Goal: Information Seeking & Learning: Learn about a topic

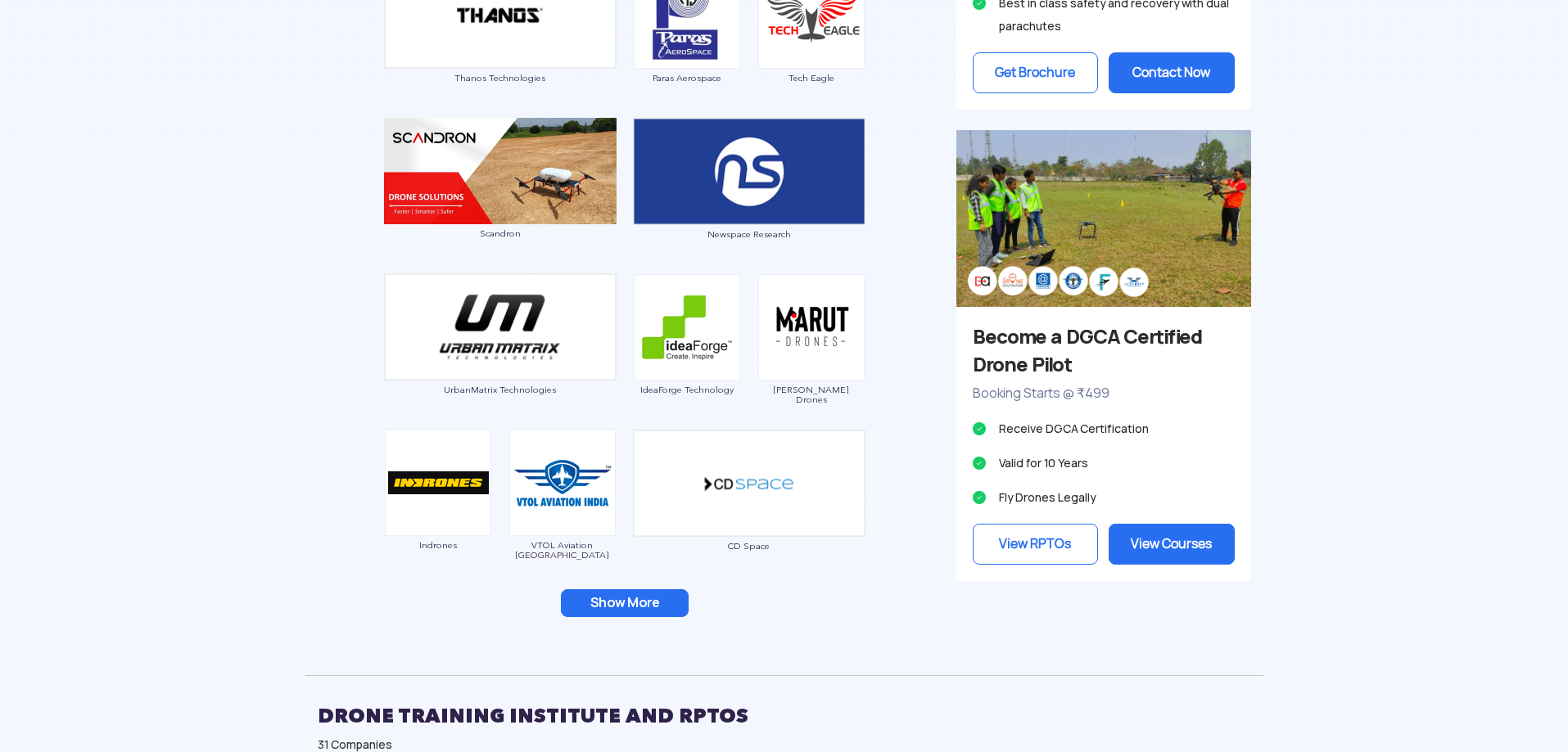
scroll to position [1473, 0]
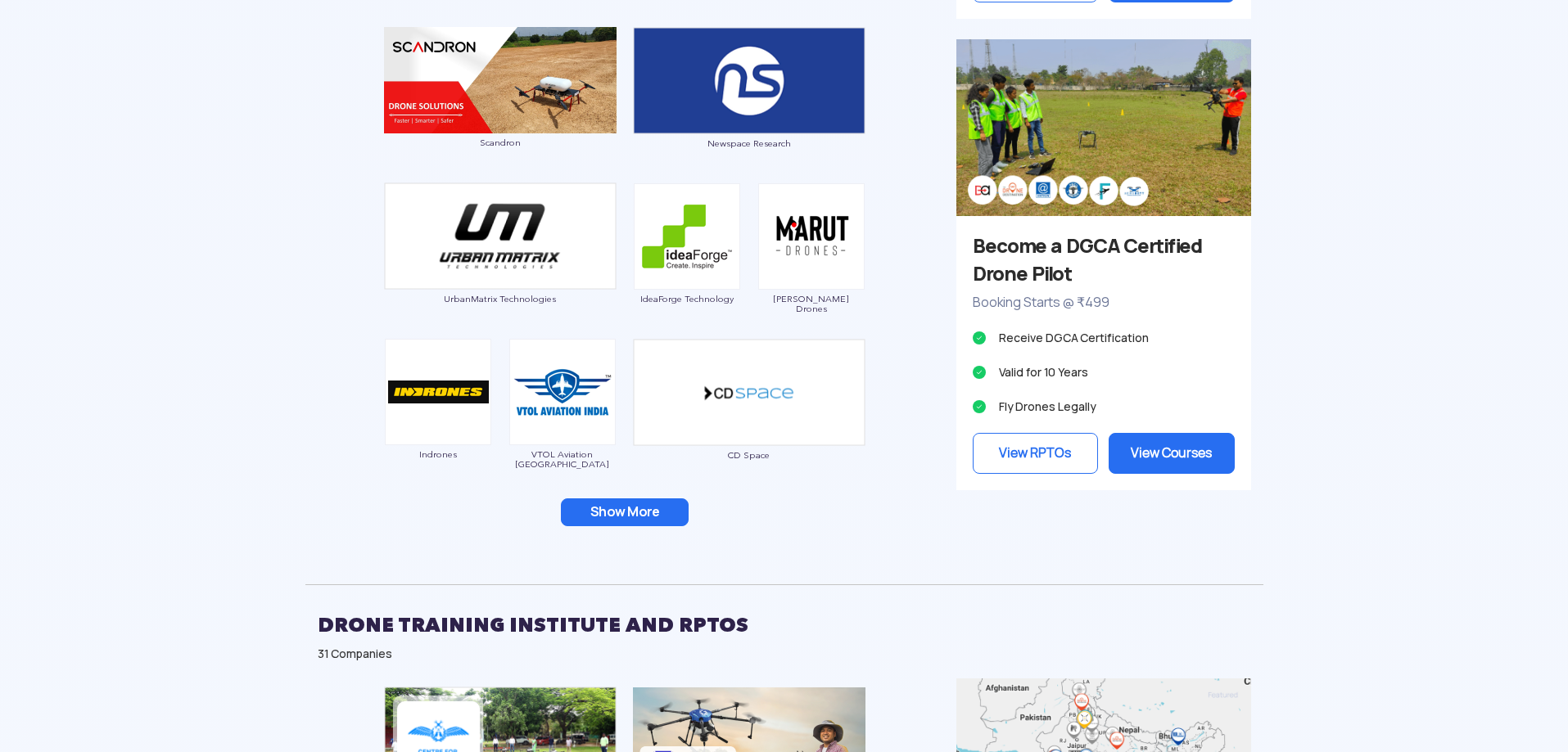
click at [616, 514] on button "Show More" at bounding box center [625, 512] width 127 height 28
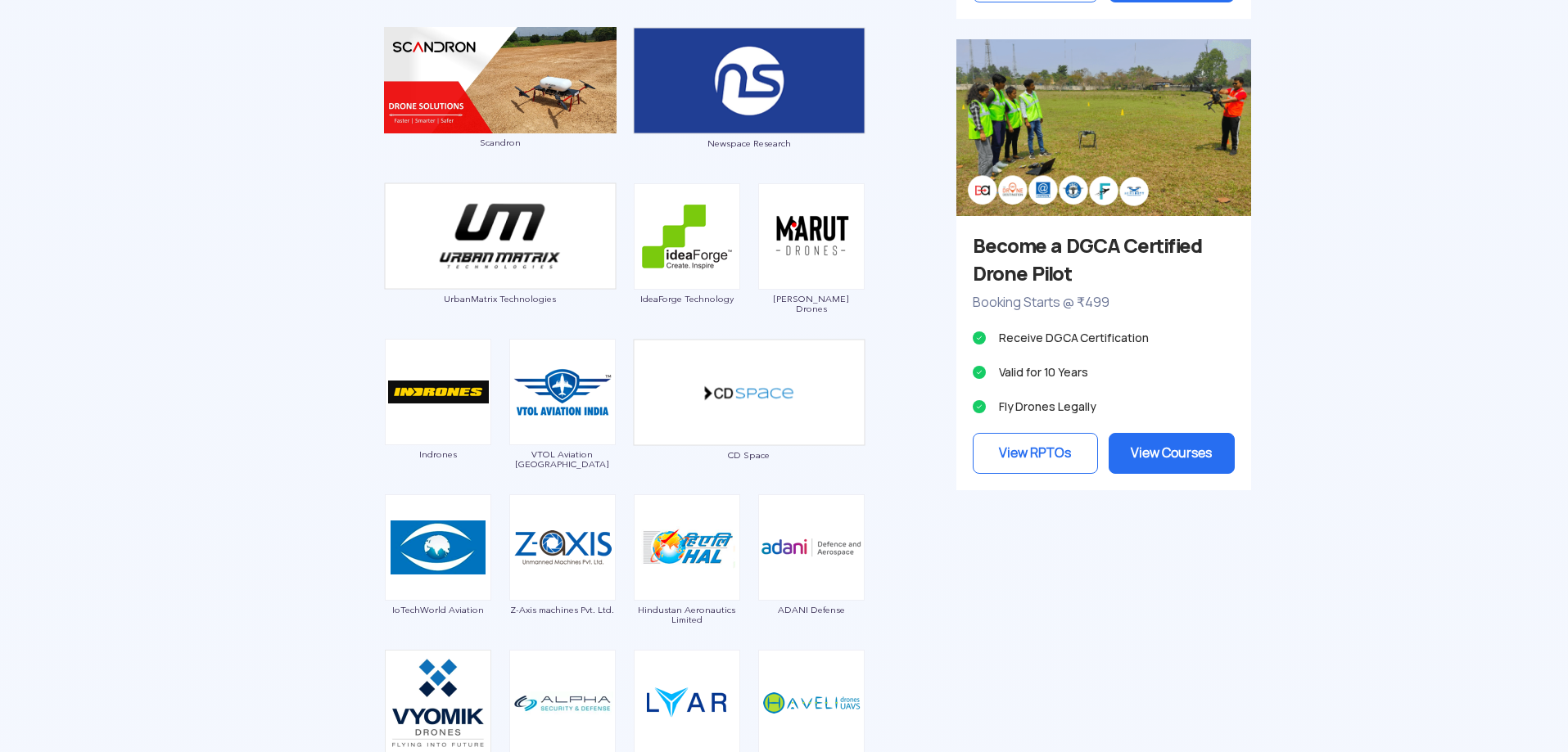
click at [434, 609] on span "IoTechWorld Aviation" at bounding box center [438, 609] width 108 height 10
click at [442, 581] on img at bounding box center [438, 547] width 107 height 107
click at [453, 611] on span "IoTechWorld Aviation" at bounding box center [438, 609] width 108 height 10
click at [438, 554] on img at bounding box center [438, 547] width 107 height 107
drag, startPoint x: 398, startPoint y: 606, endPoint x: 472, endPoint y: 620, distance: 75.3
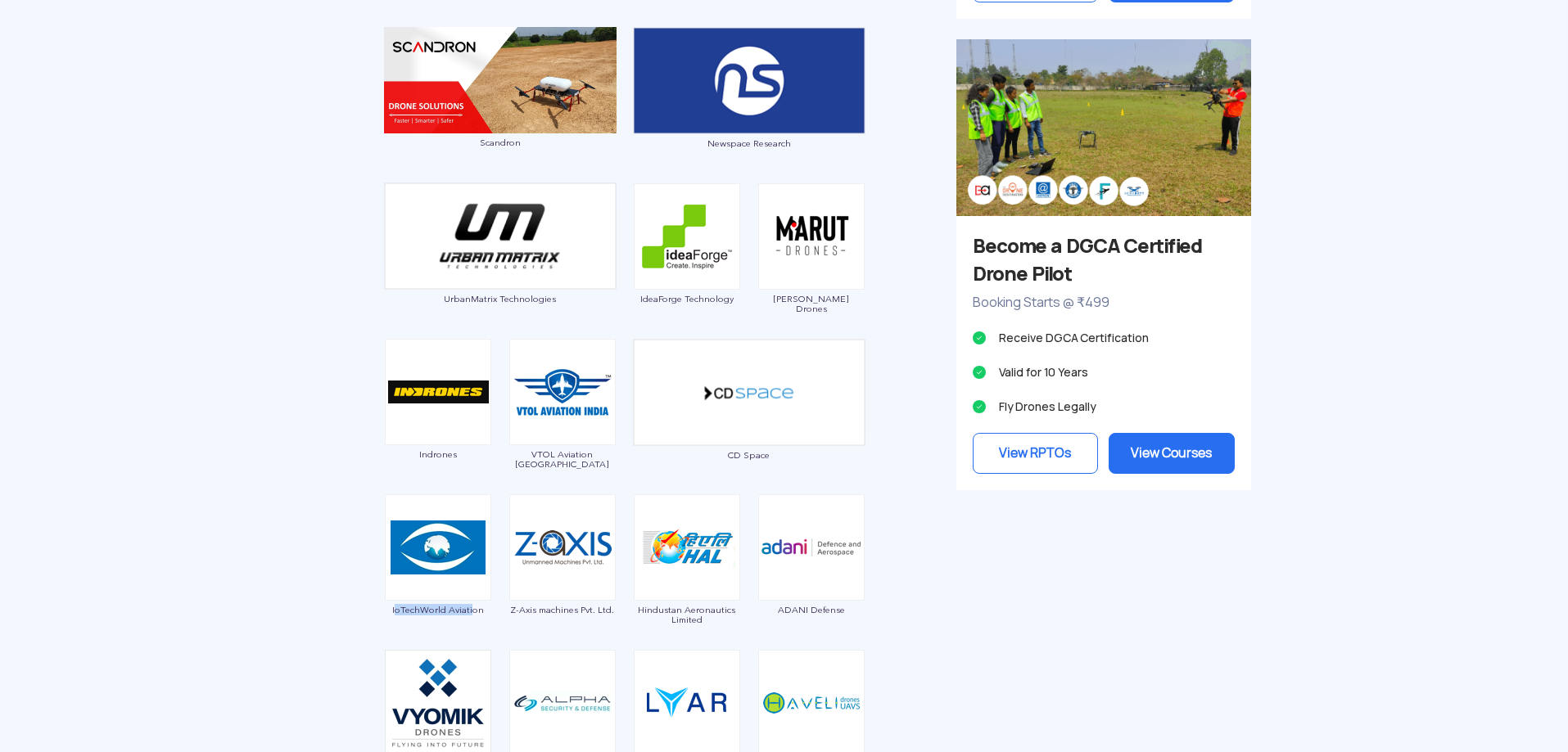
click at [472, 620] on div "IoTechWorld Aviation" at bounding box center [438, 564] width 108 height 139
drag, startPoint x: 479, startPoint y: 612, endPoint x: 390, endPoint y: 607, distance: 89.1
click at [390, 607] on span "IoTechWorld Aviation" at bounding box center [438, 609] width 108 height 10
copy span "IoTechWorld Aviation"
click at [584, 609] on span "Z-Axis machines Pvt. Ltd." at bounding box center [562, 609] width 108 height 10
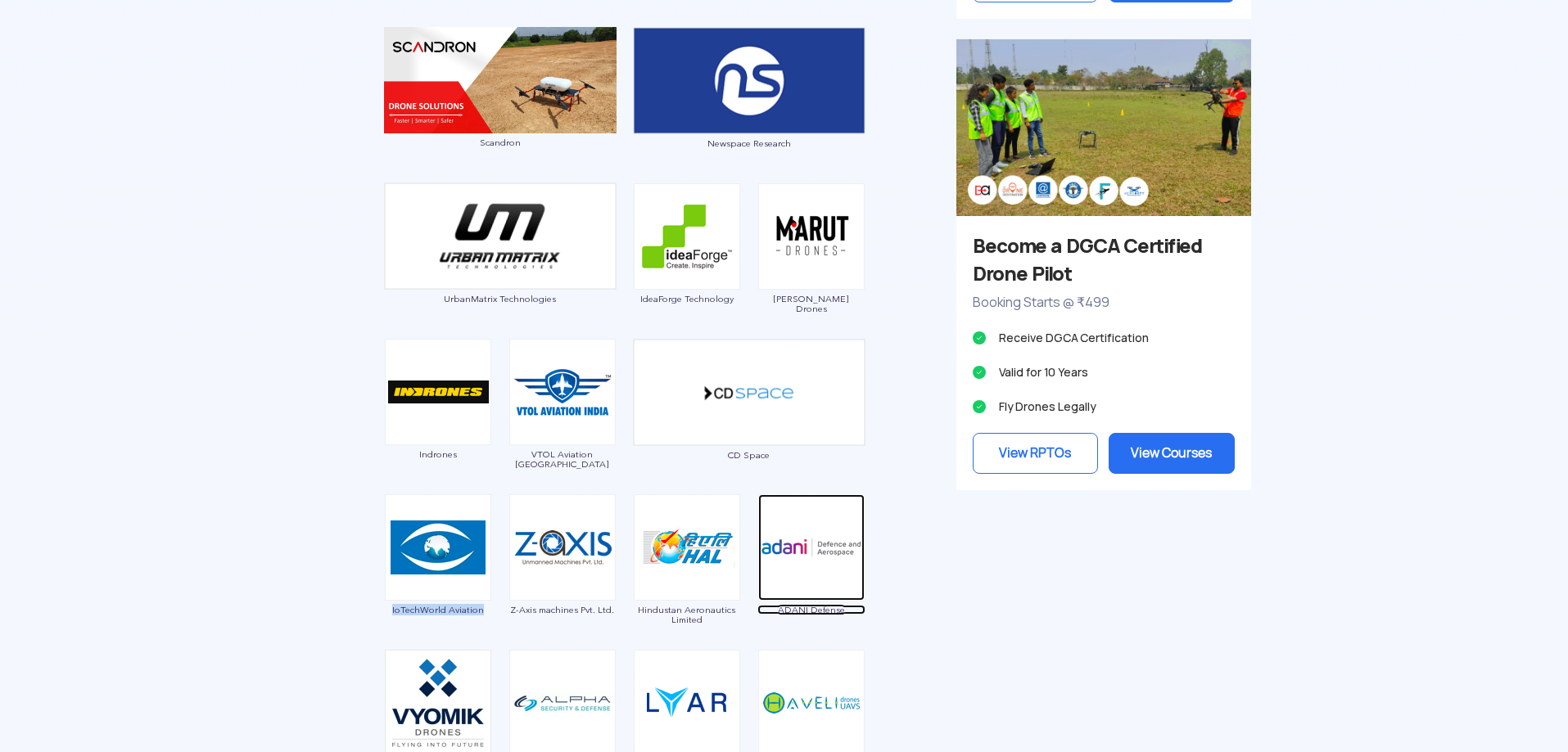
click at [819, 610] on span "ADANI Defense" at bounding box center [811, 609] width 108 height 10
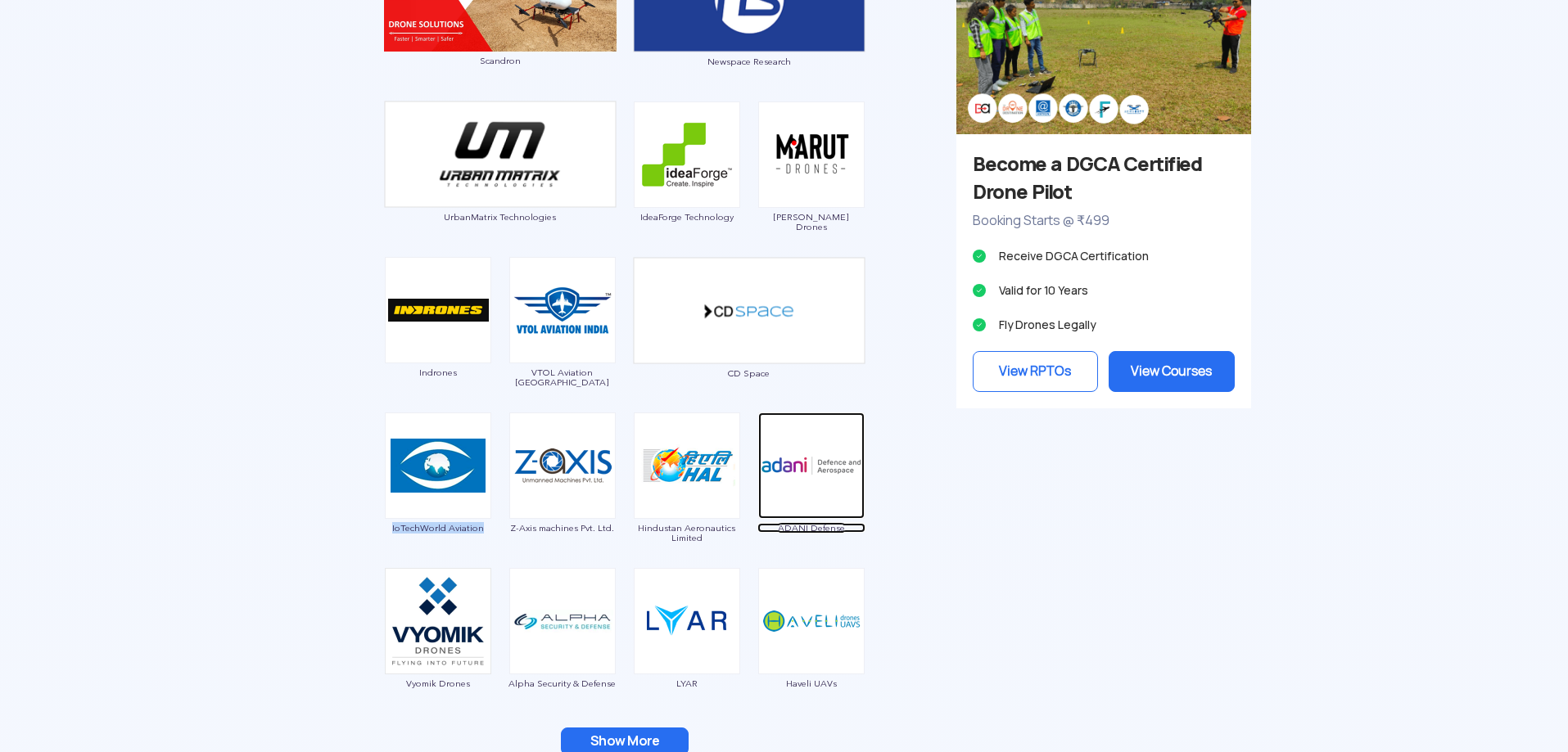
scroll to position [1637, 0]
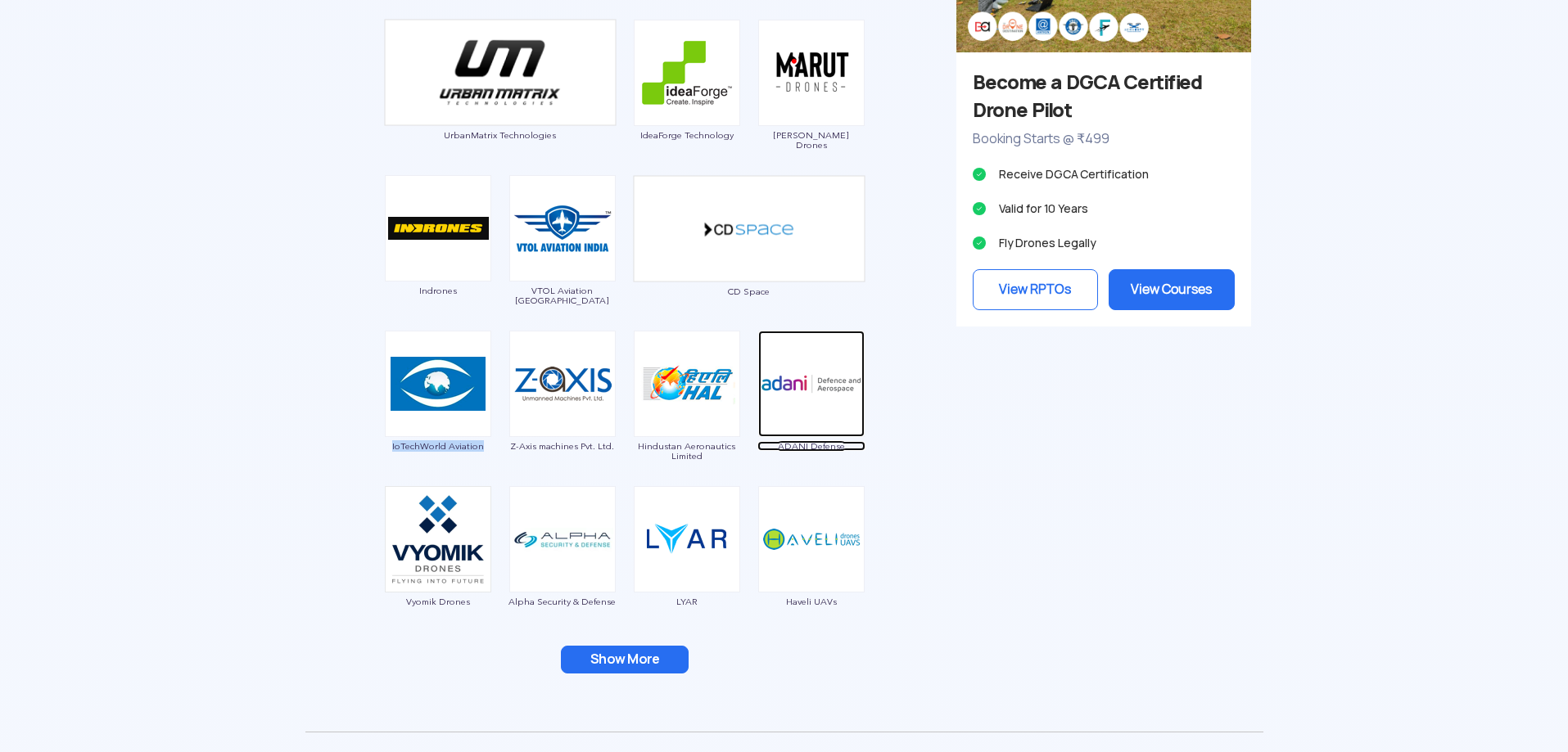
click at [797, 446] on span "ADANI Defense" at bounding box center [811, 446] width 108 height 10
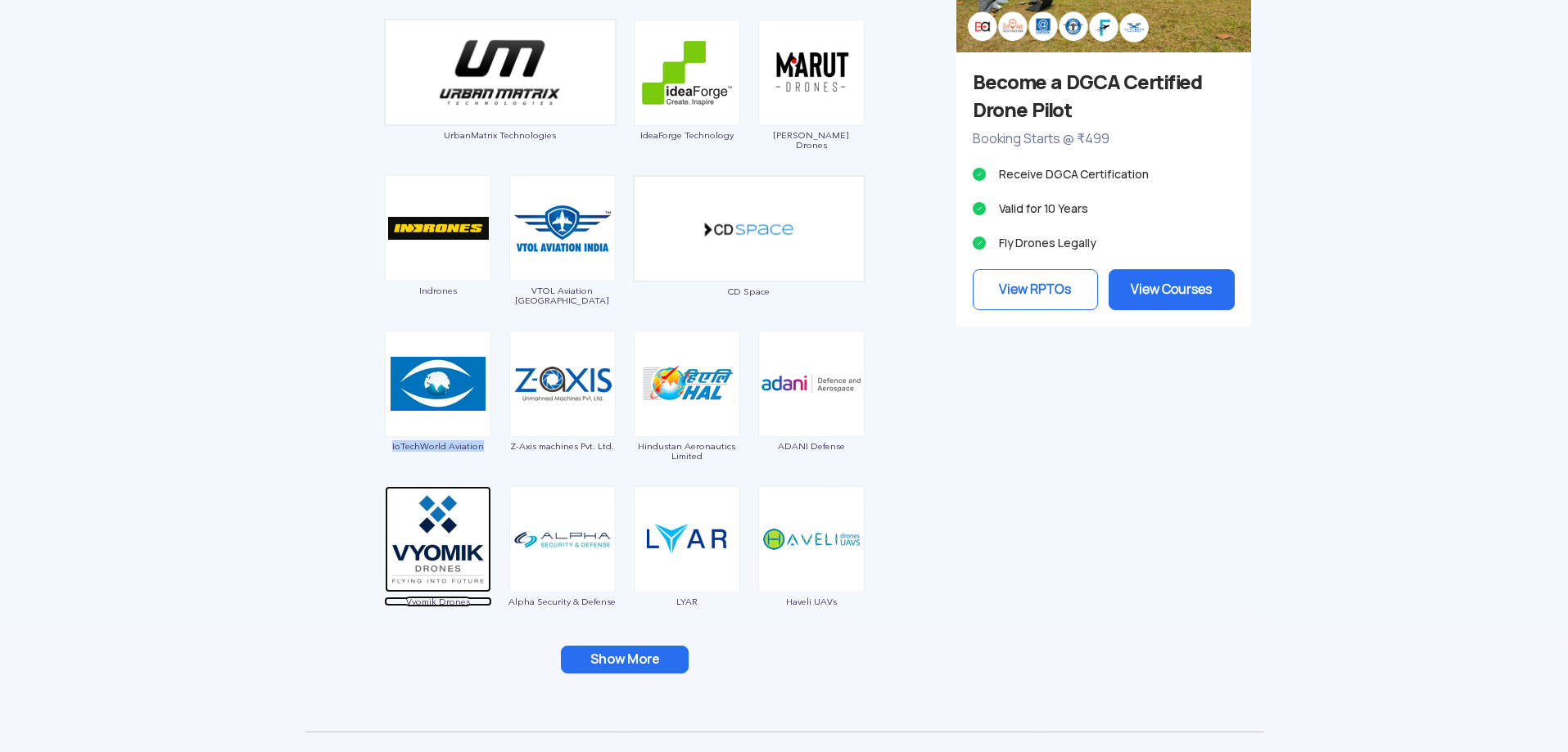
click at [431, 601] on span "Vyomik Drones" at bounding box center [438, 601] width 108 height 10
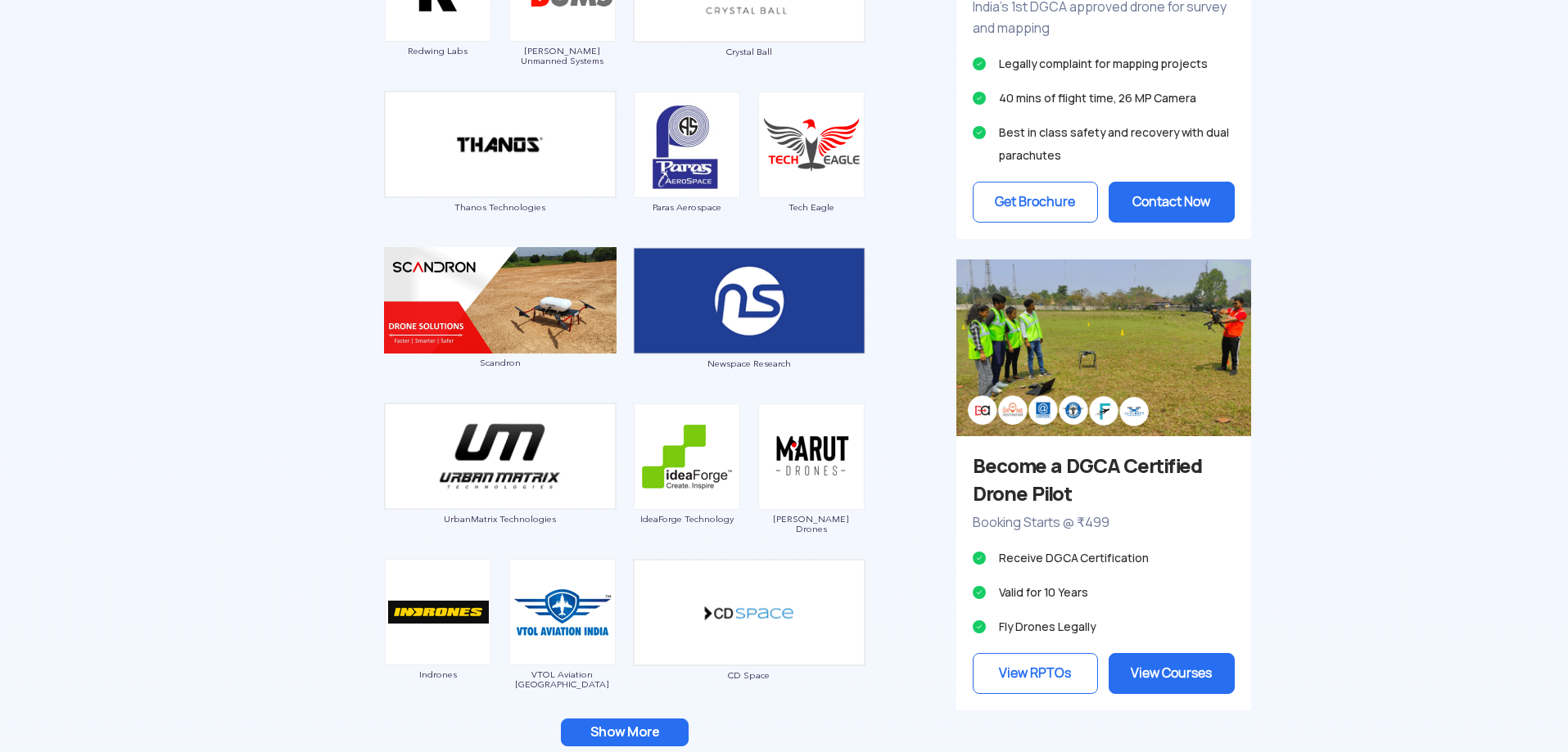
scroll to position [1261, 0]
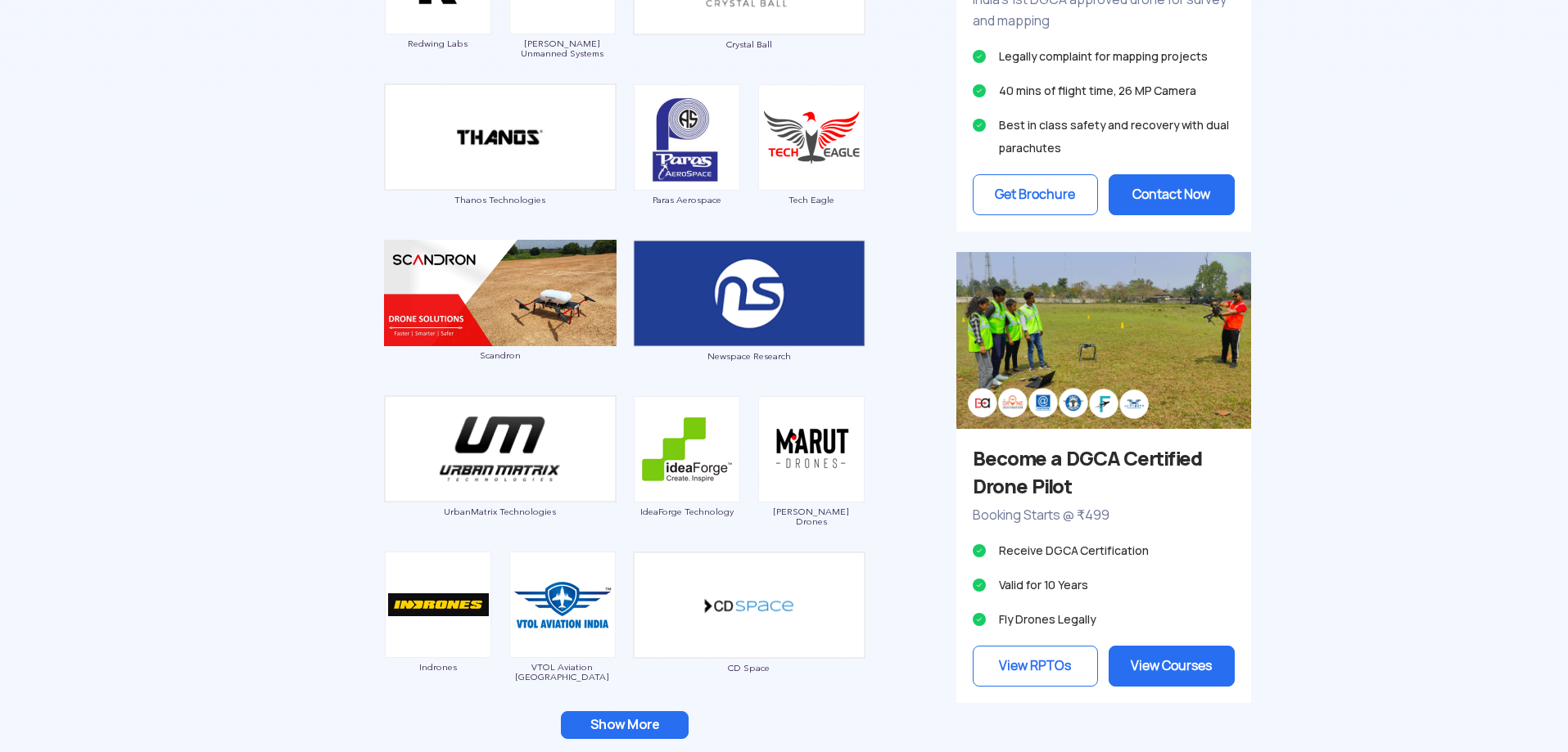
drag, startPoint x: 600, startPoint y: 724, endPoint x: 601, endPoint y: 709, distance: 15.0
click at [600, 723] on button "Show More" at bounding box center [625, 725] width 127 height 28
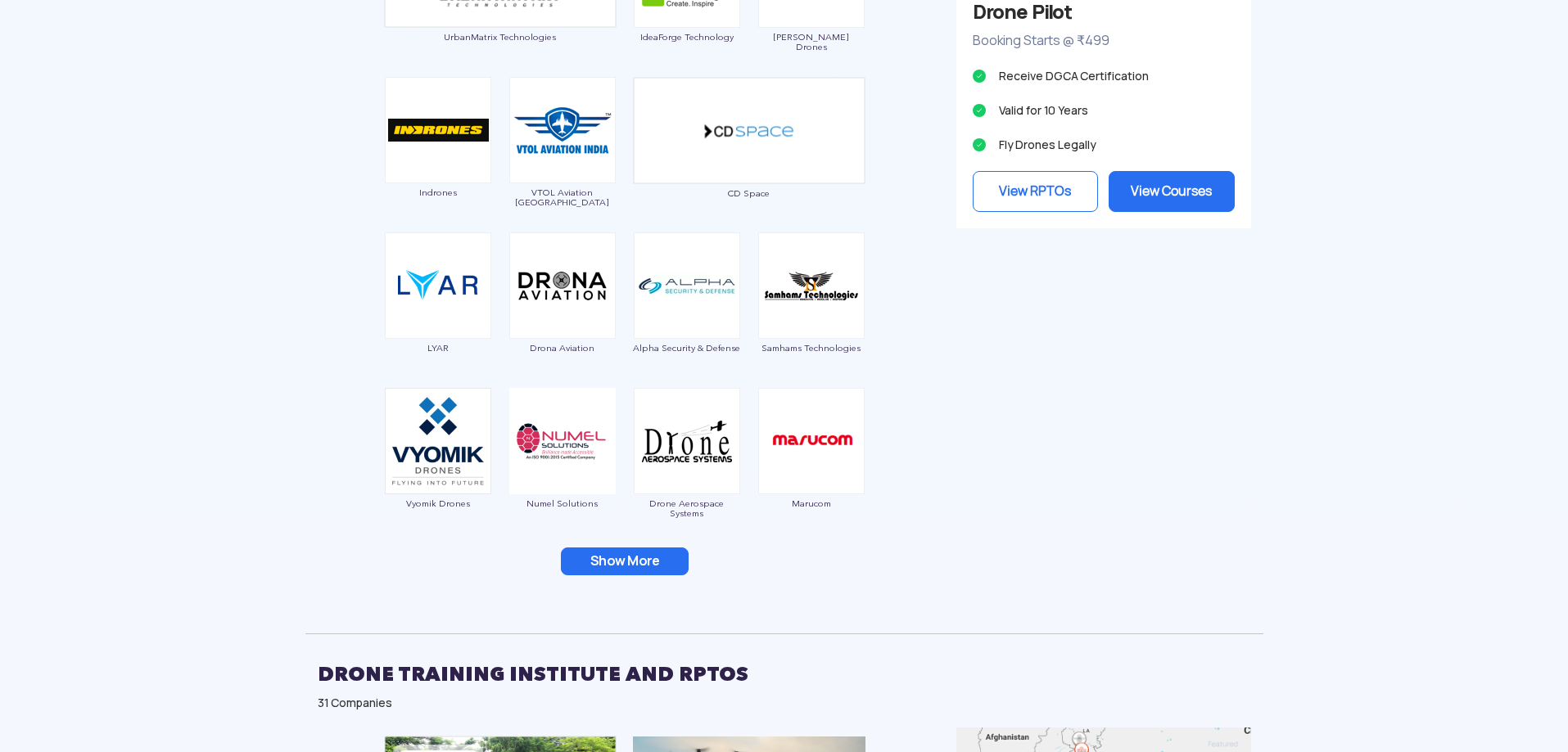
scroll to position [1752, 0]
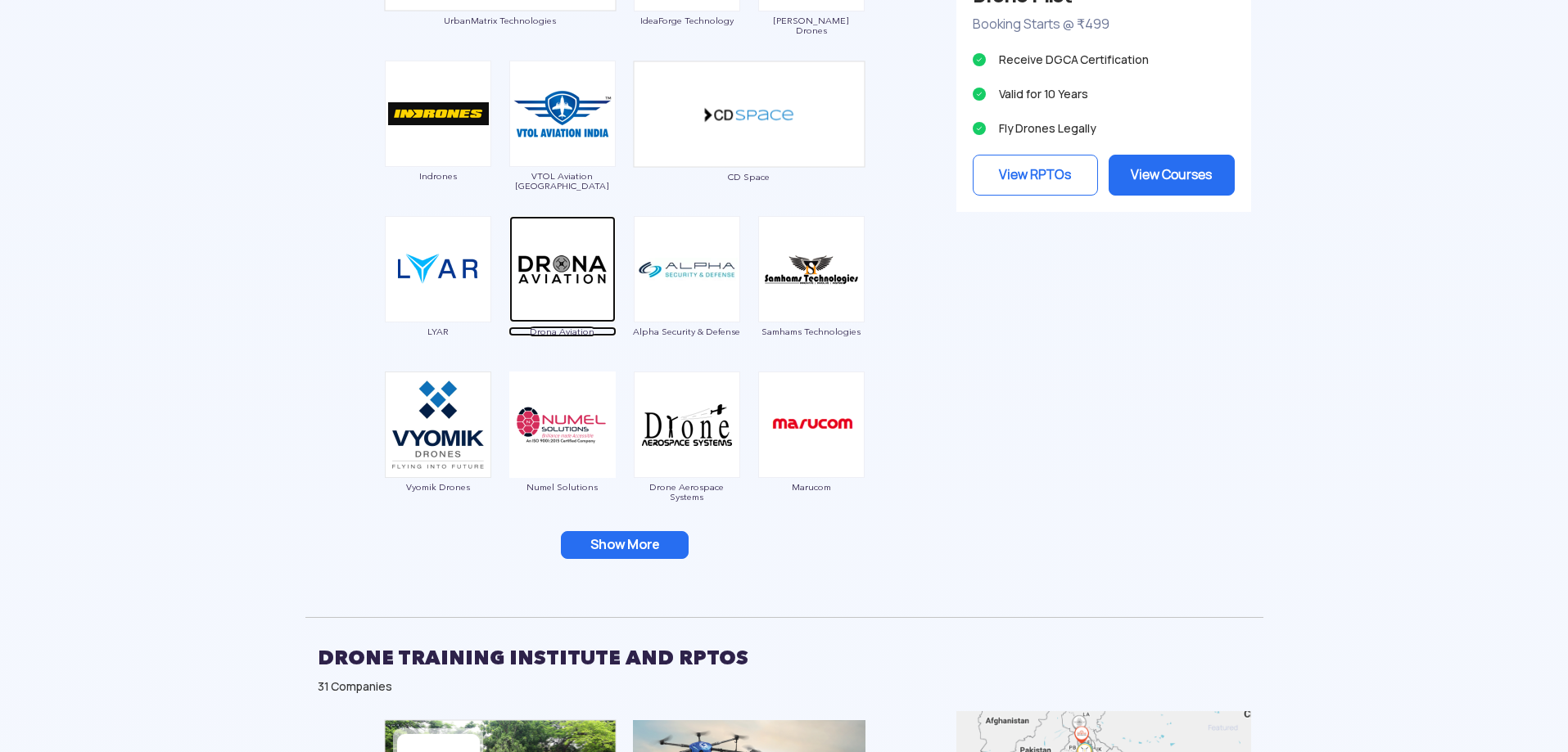
click at [571, 328] on span "Drona Aviation" at bounding box center [562, 331] width 108 height 10
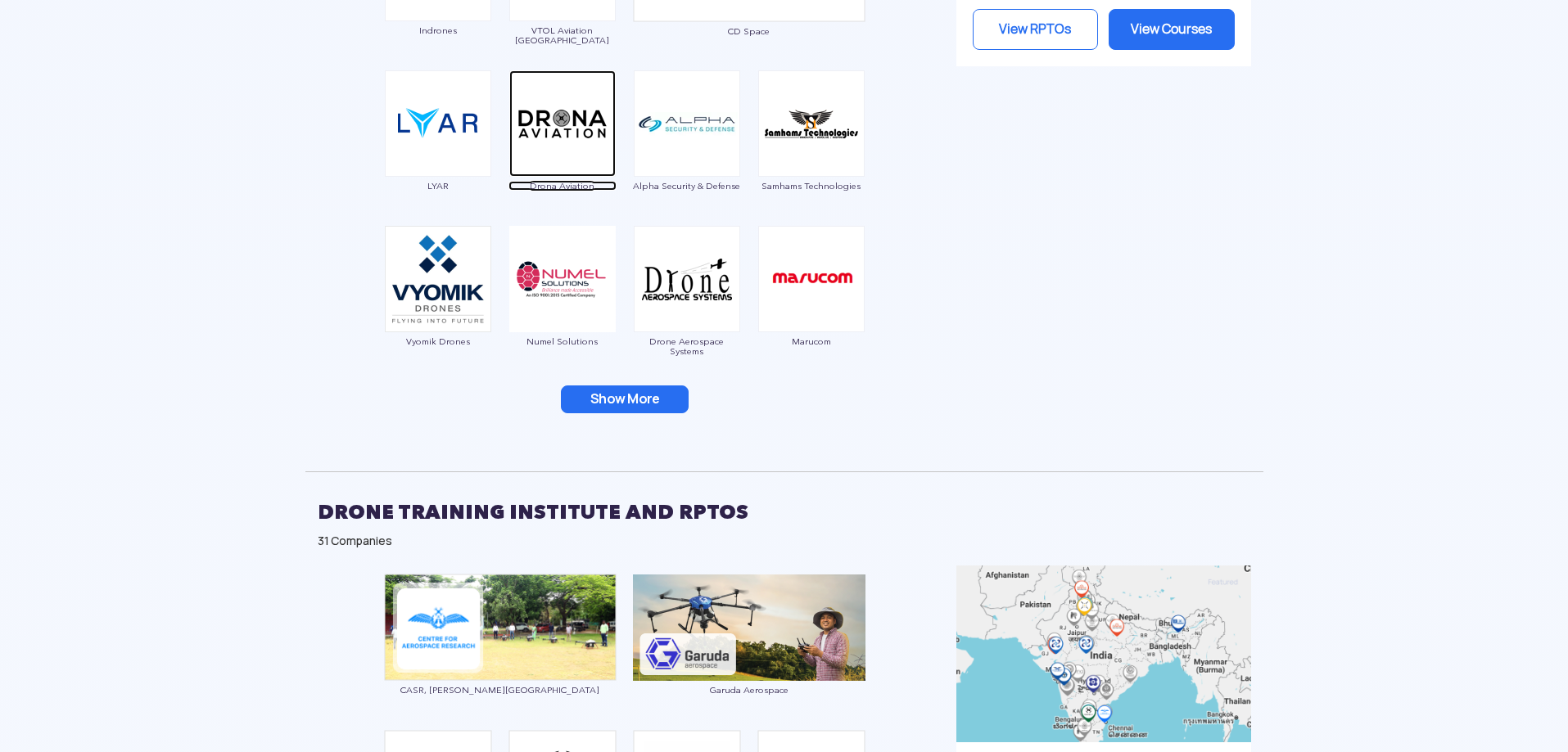
scroll to position [1916, 0]
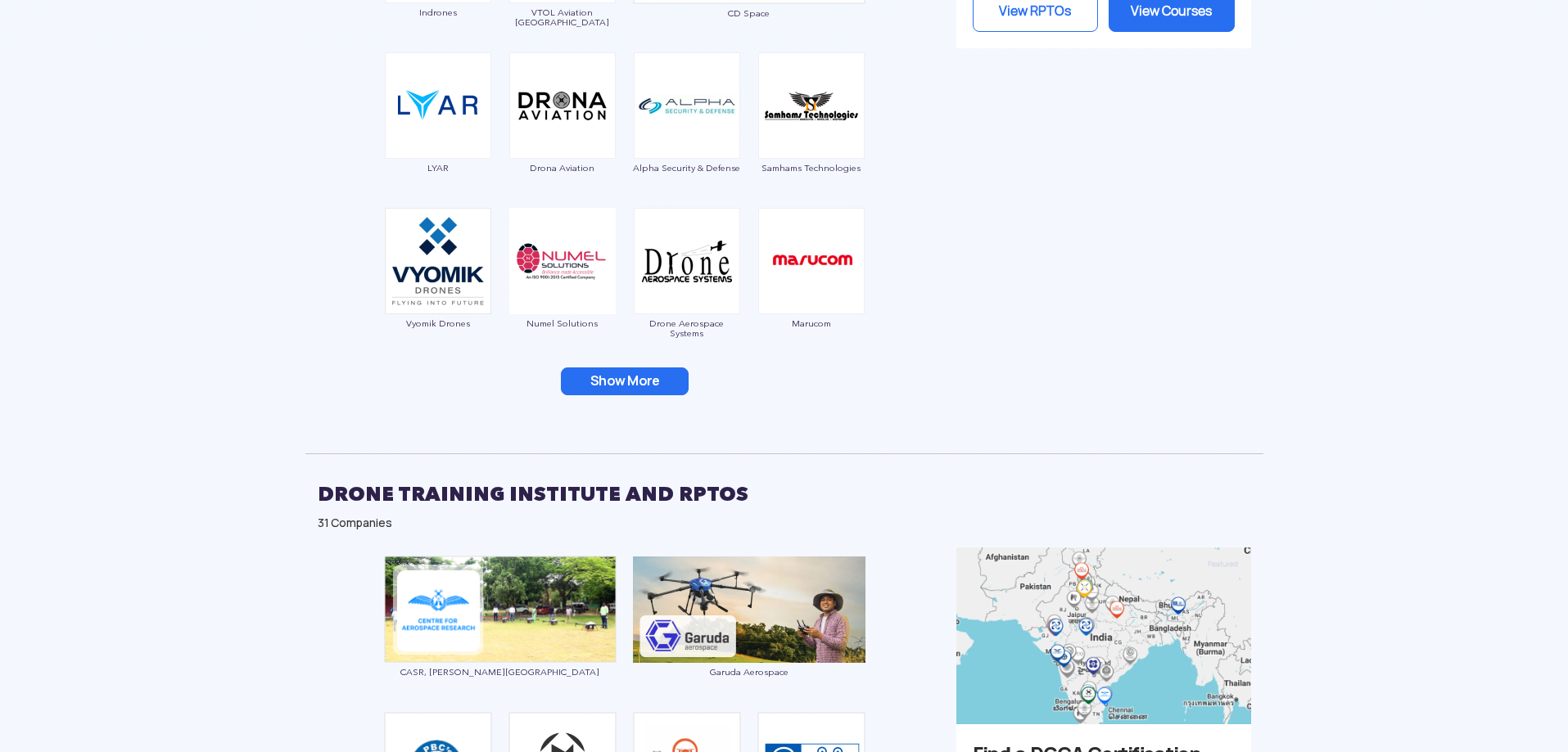
click at [661, 387] on button "Show More" at bounding box center [625, 381] width 127 height 28
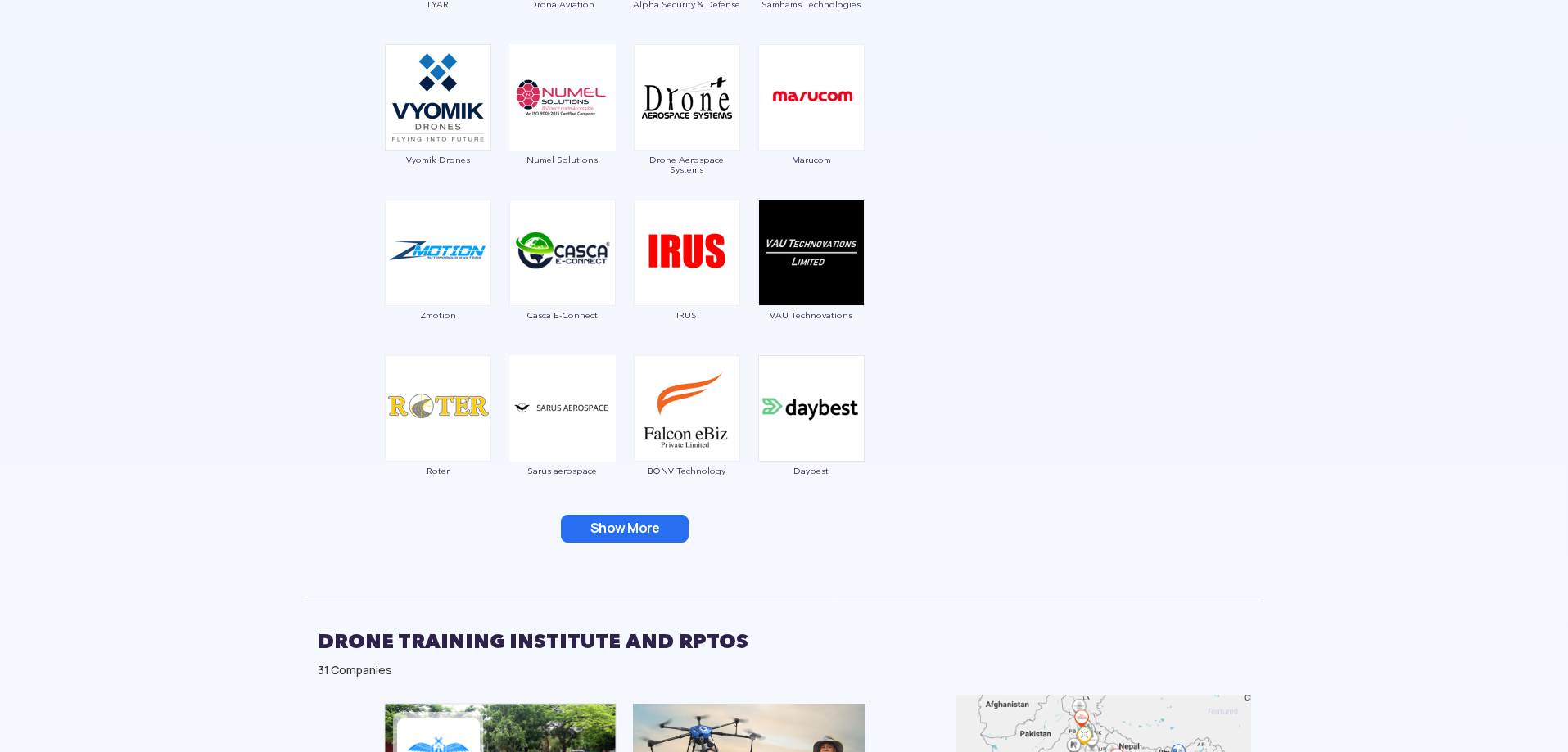
scroll to position [2161, 0]
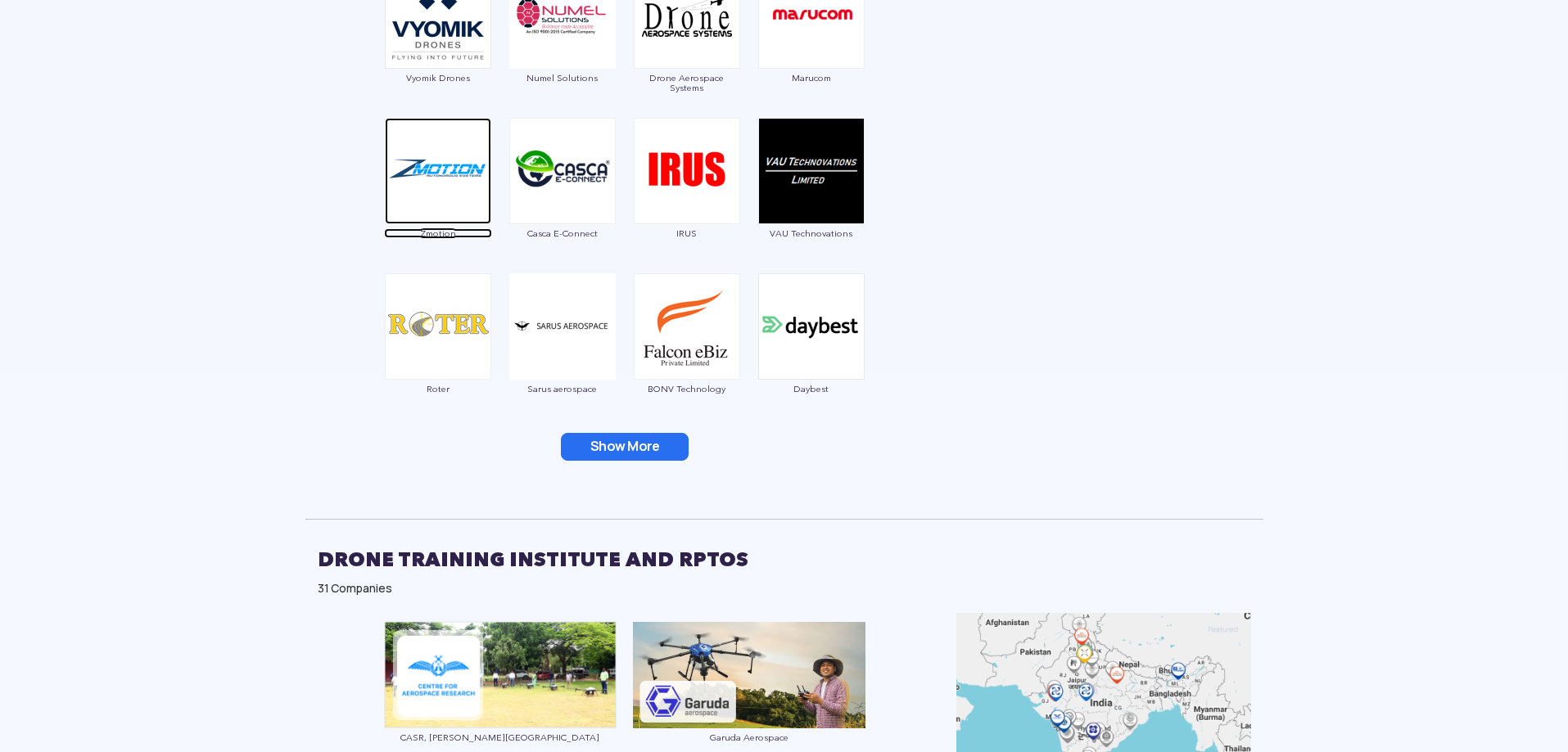
click at [442, 234] on span "Zmotion" at bounding box center [438, 233] width 108 height 10
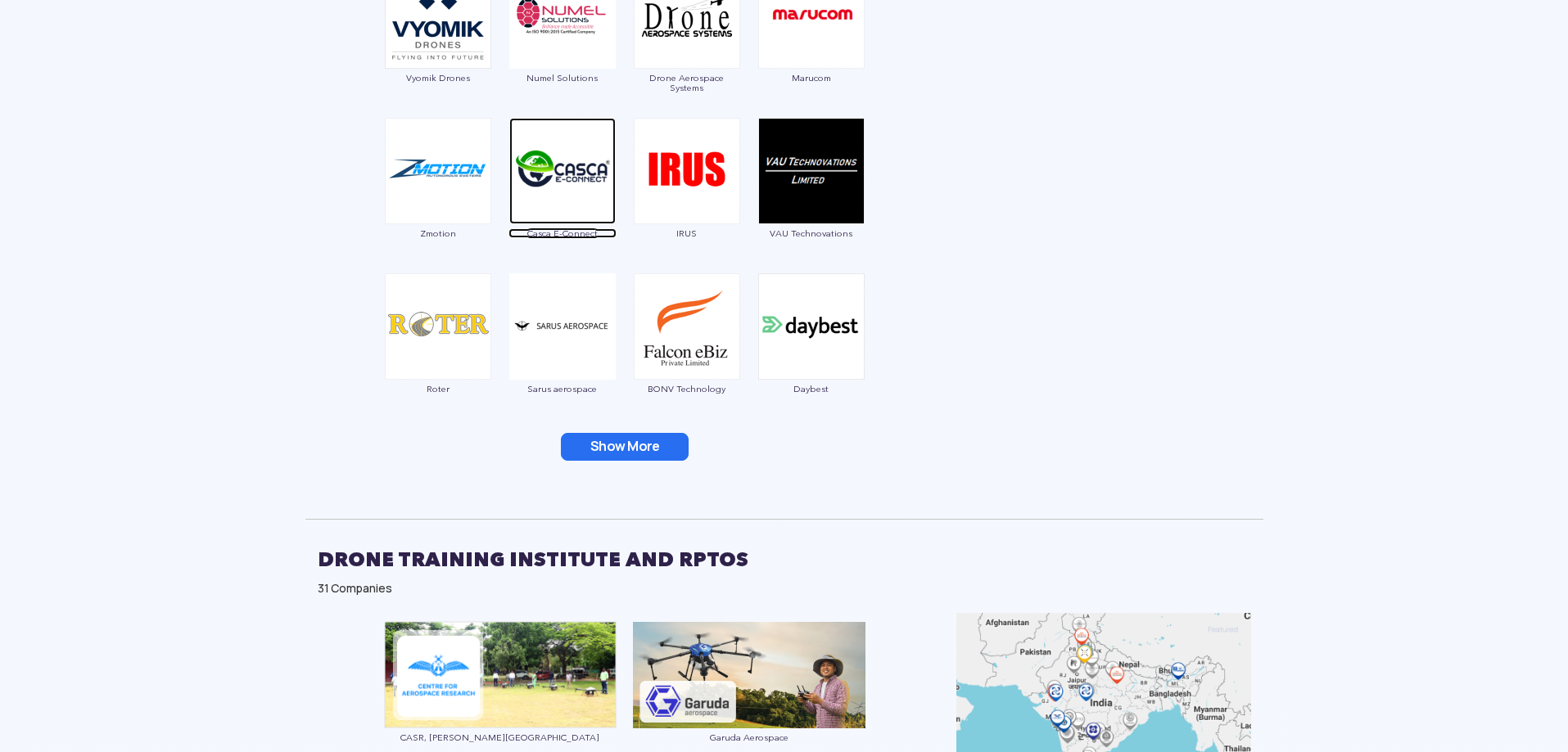
click at [565, 233] on span "Casca E-Connect" at bounding box center [562, 233] width 108 height 10
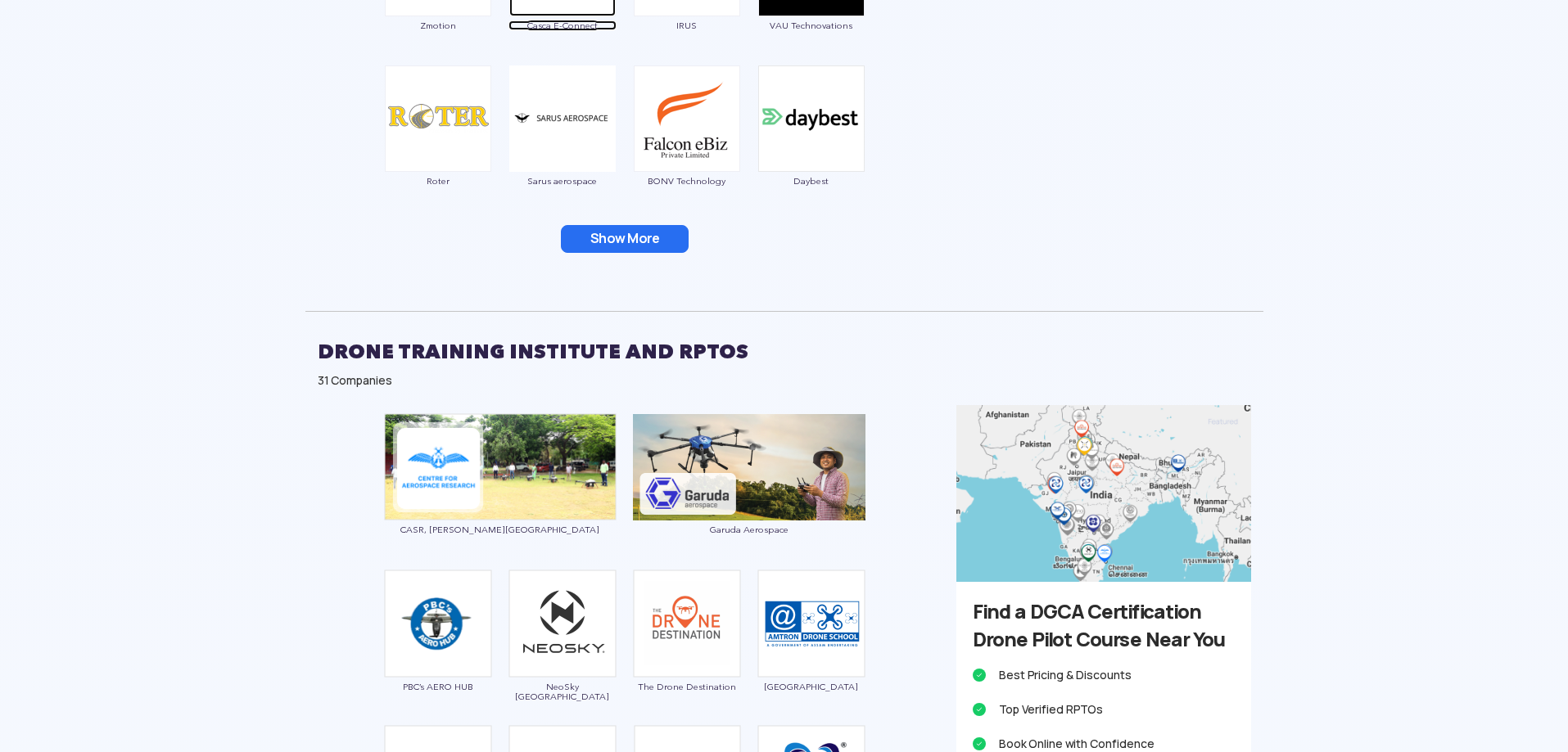
scroll to position [2488, 0]
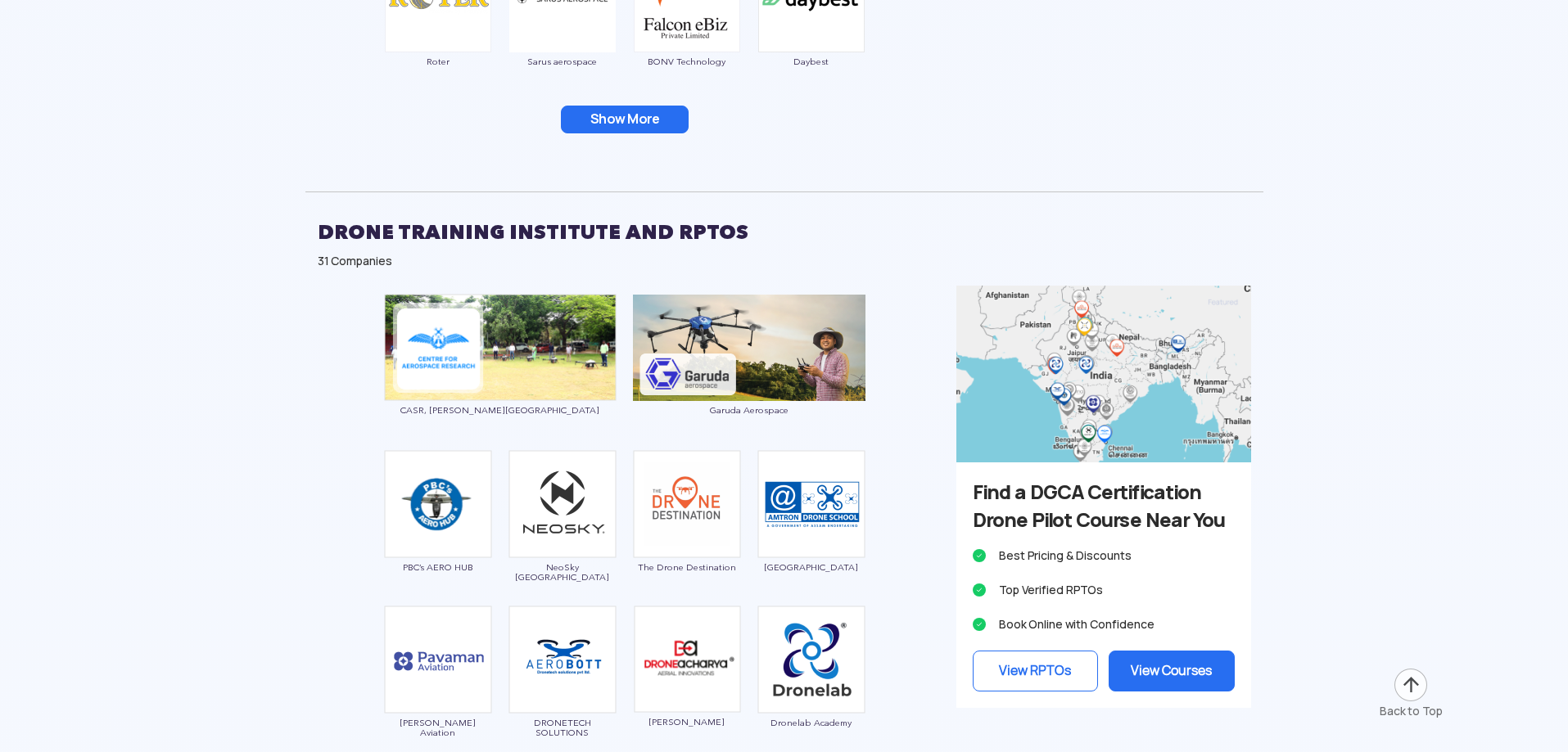
click at [652, 118] on button "Show More" at bounding box center [625, 119] width 127 height 28
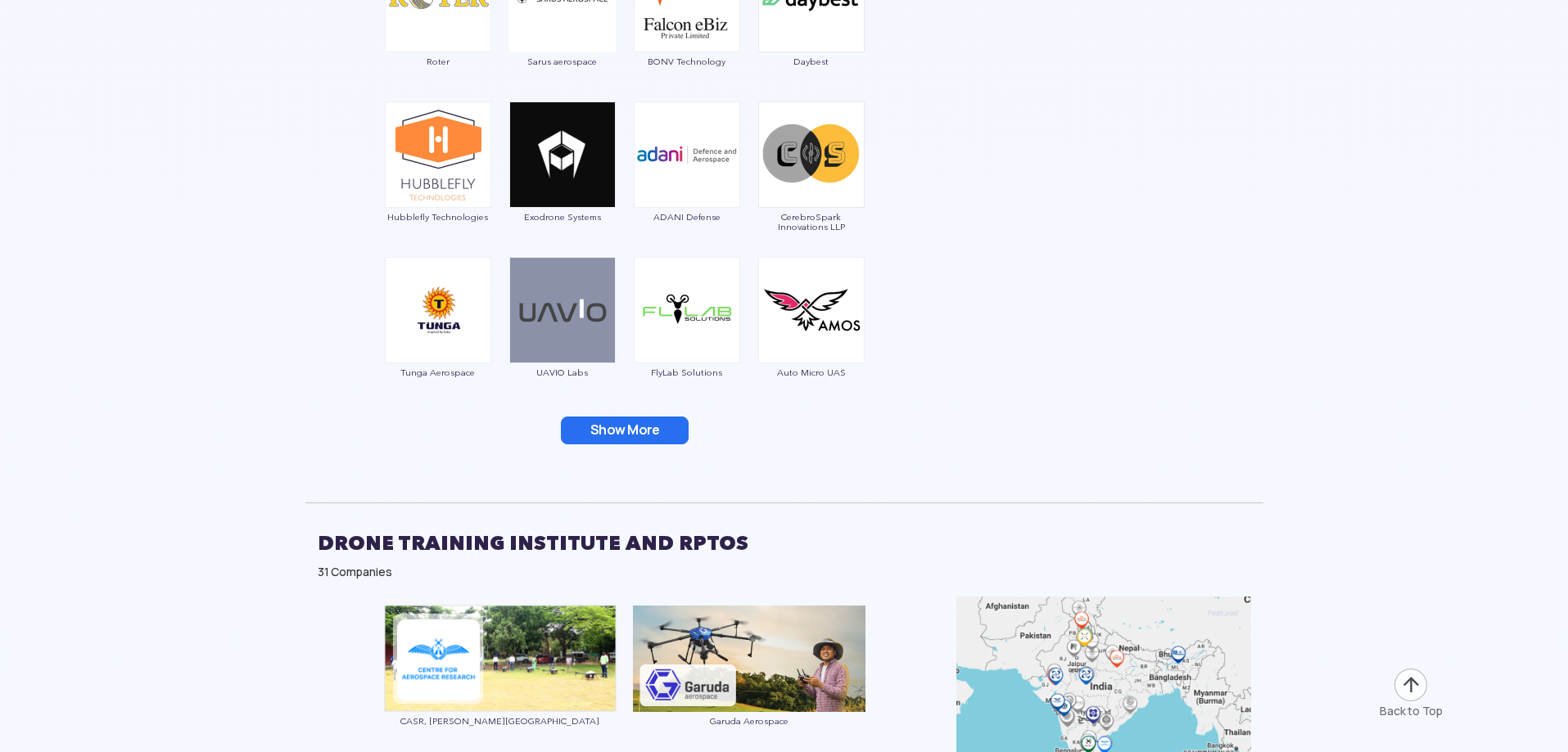
click at [618, 424] on button "Show More" at bounding box center [625, 430] width 127 height 28
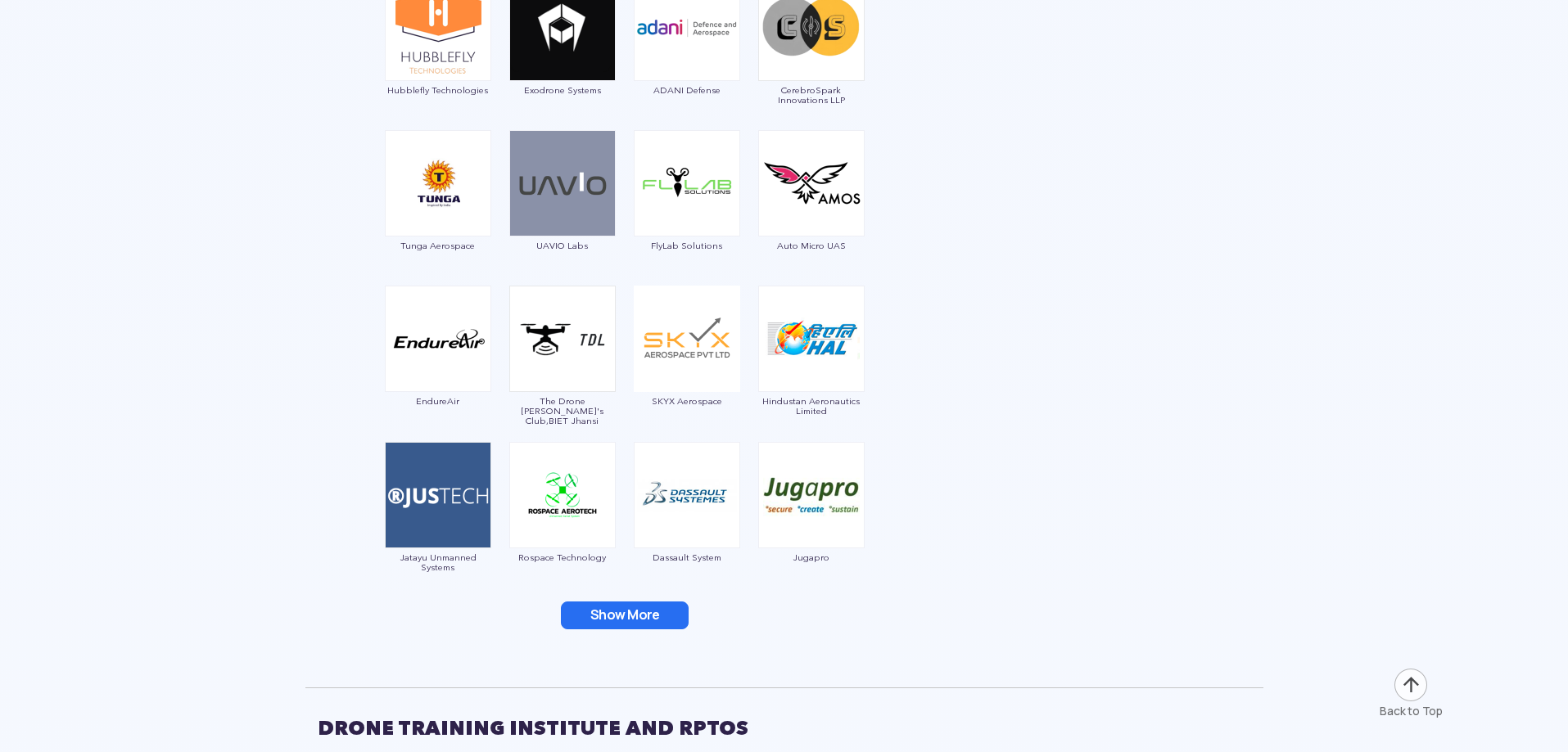
scroll to position [2653, 0]
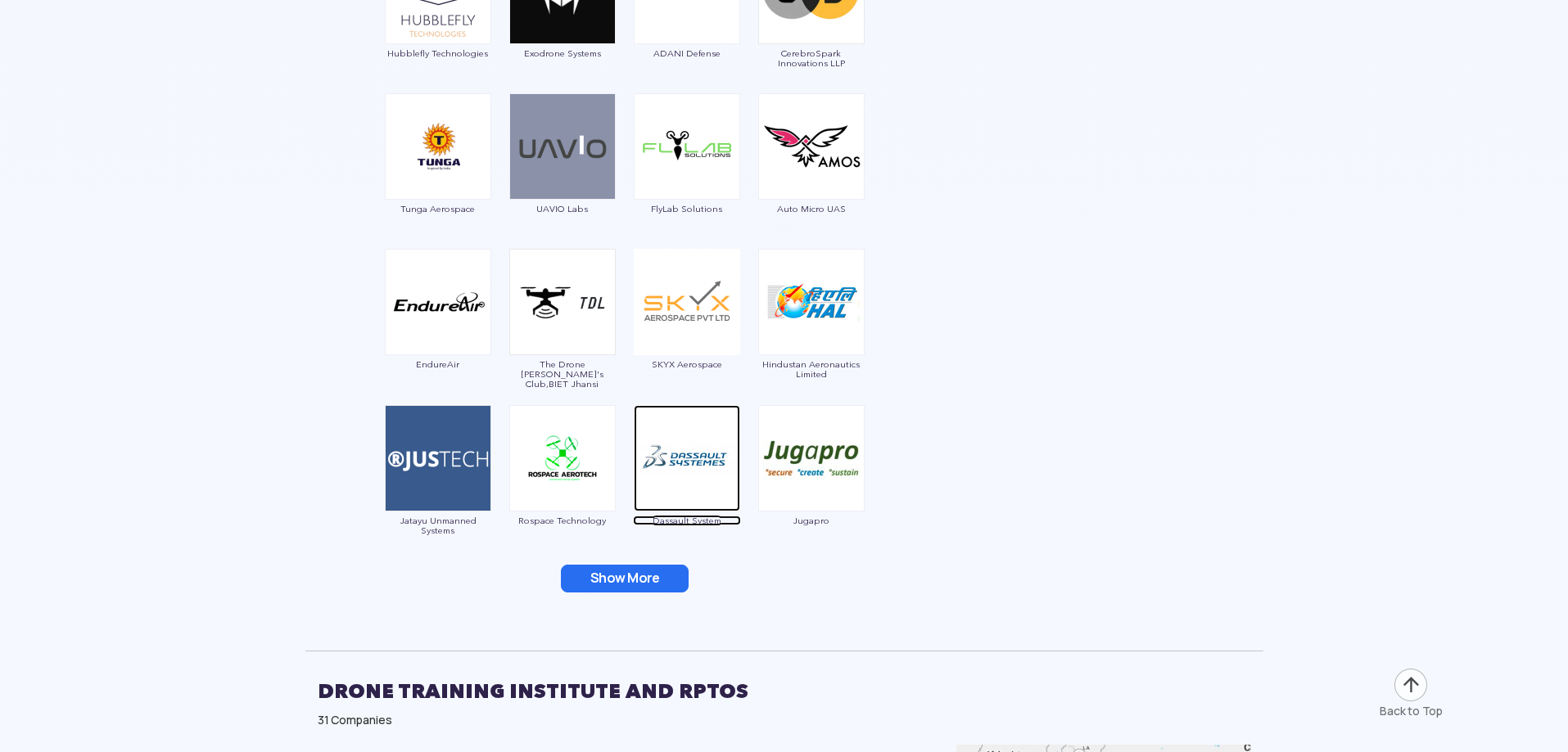
click at [706, 519] on span "Dassault System" at bounding box center [687, 520] width 108 height 10
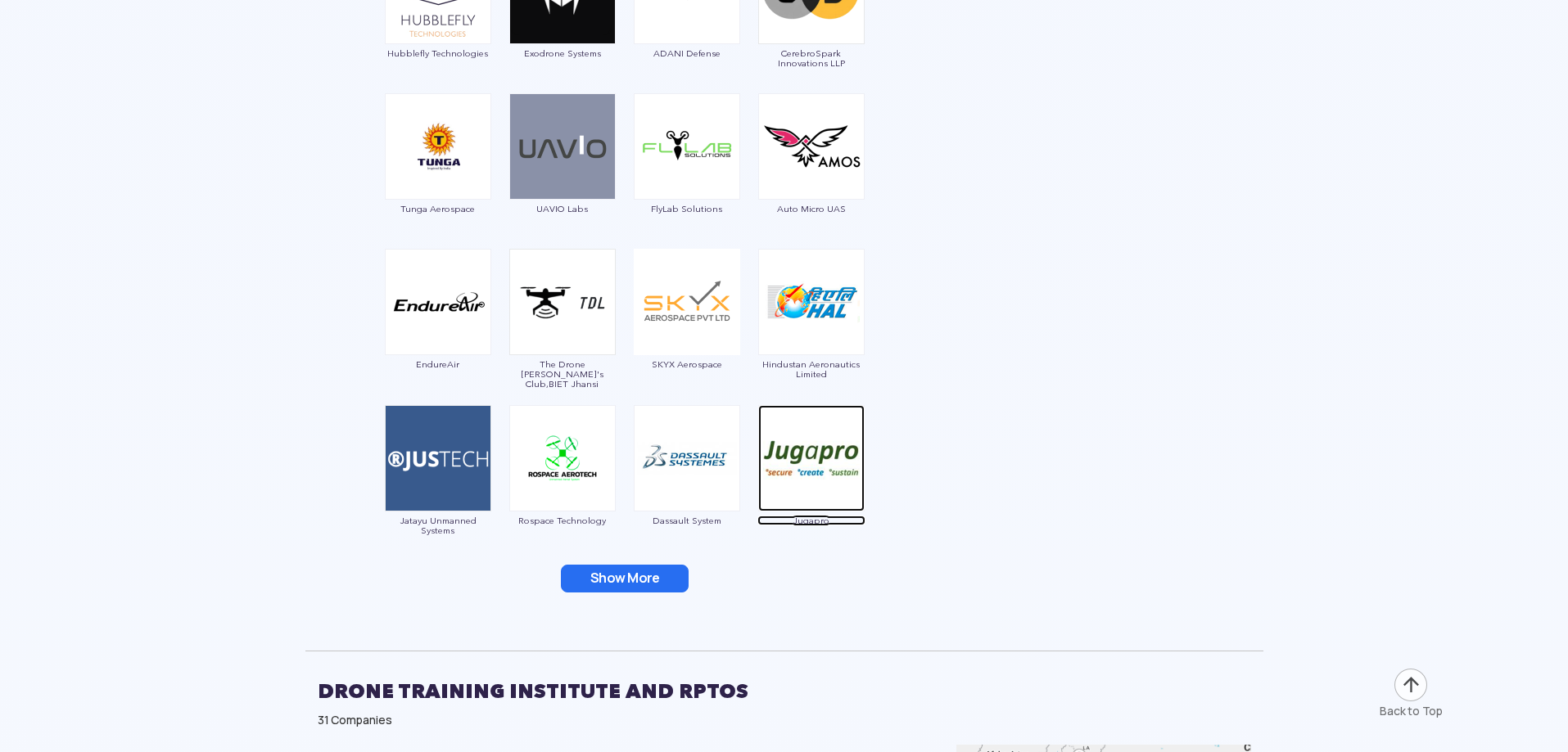
click at [809, 522] on span "Jugapro" at bounding box center [811, 520] width 108 height 10
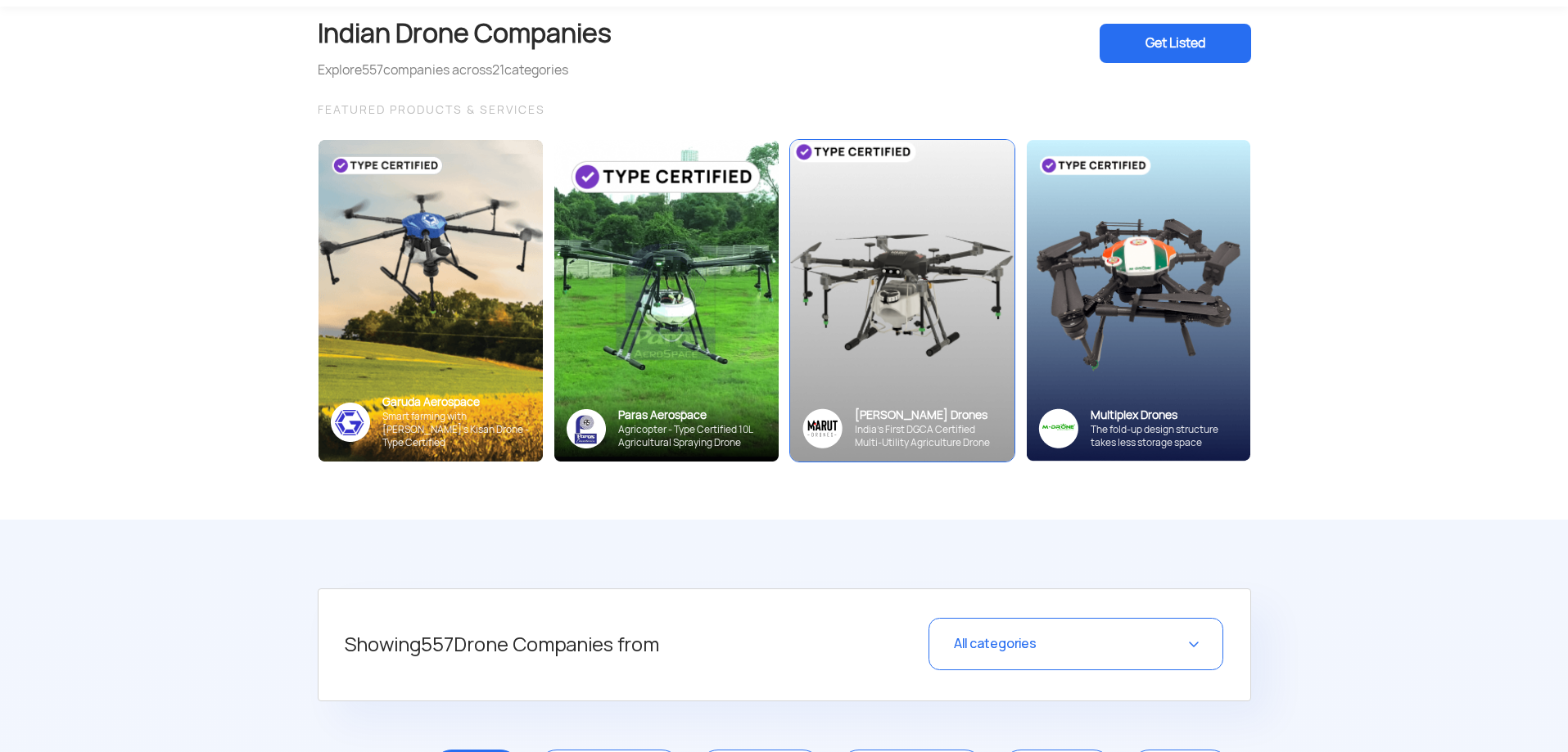
scroll to position [0, 0]
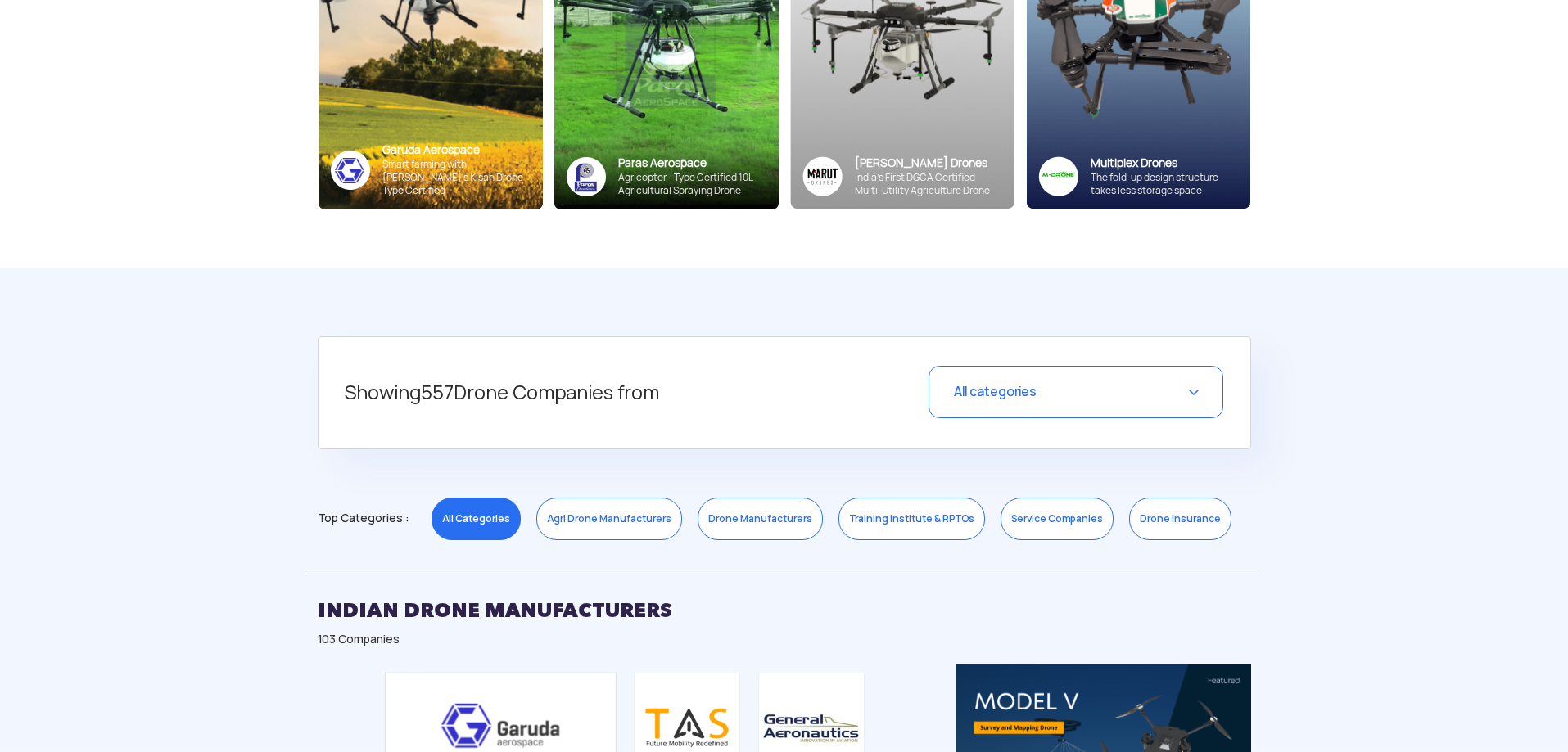
click at [1198, 398] on div "All categories" at bounding box center [1075, 392] width 294 height 52
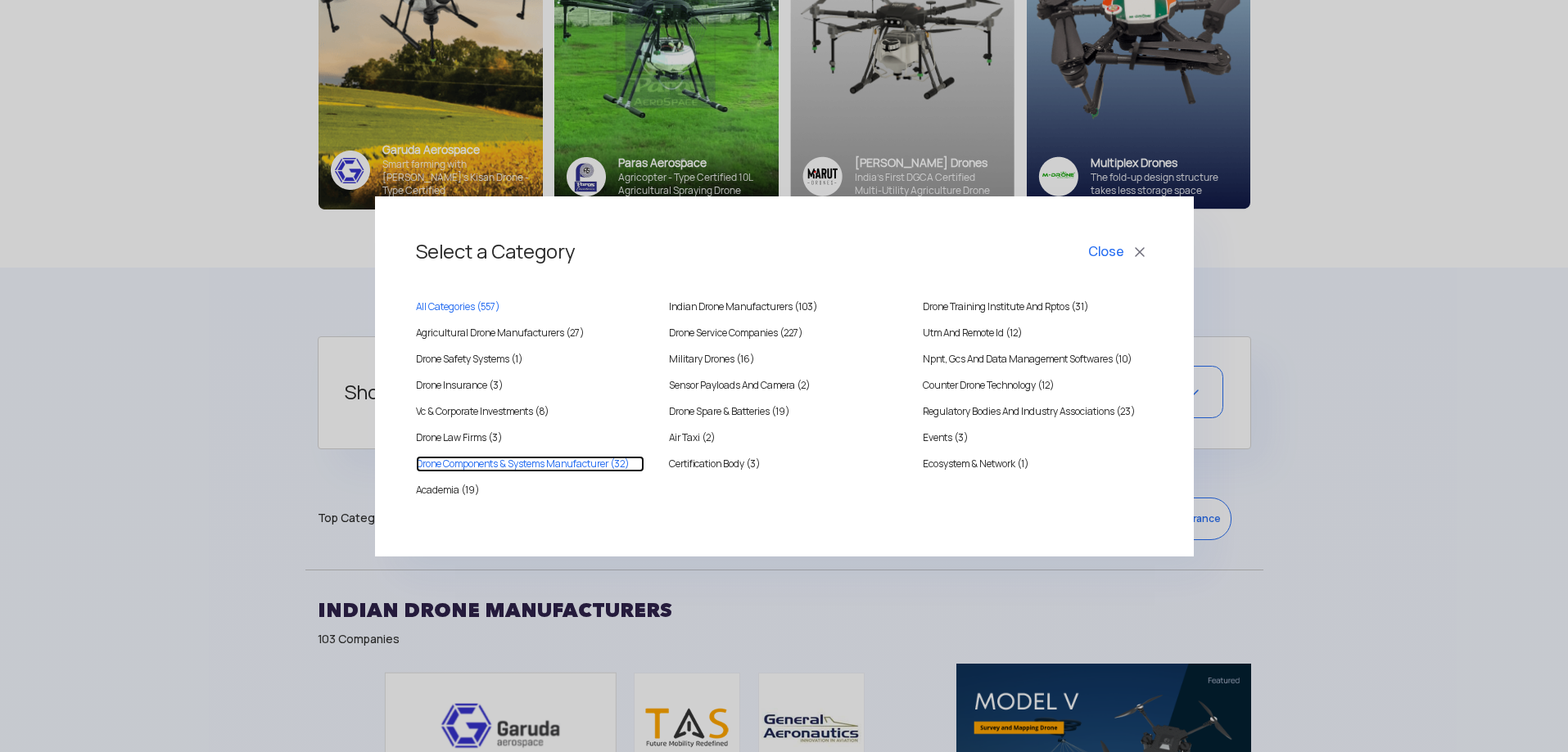
click at [539, 467] on Manufacturer "Drone Components & Systems Manufacturer (32)" at bounding box center [530, 464] width 229 height 16
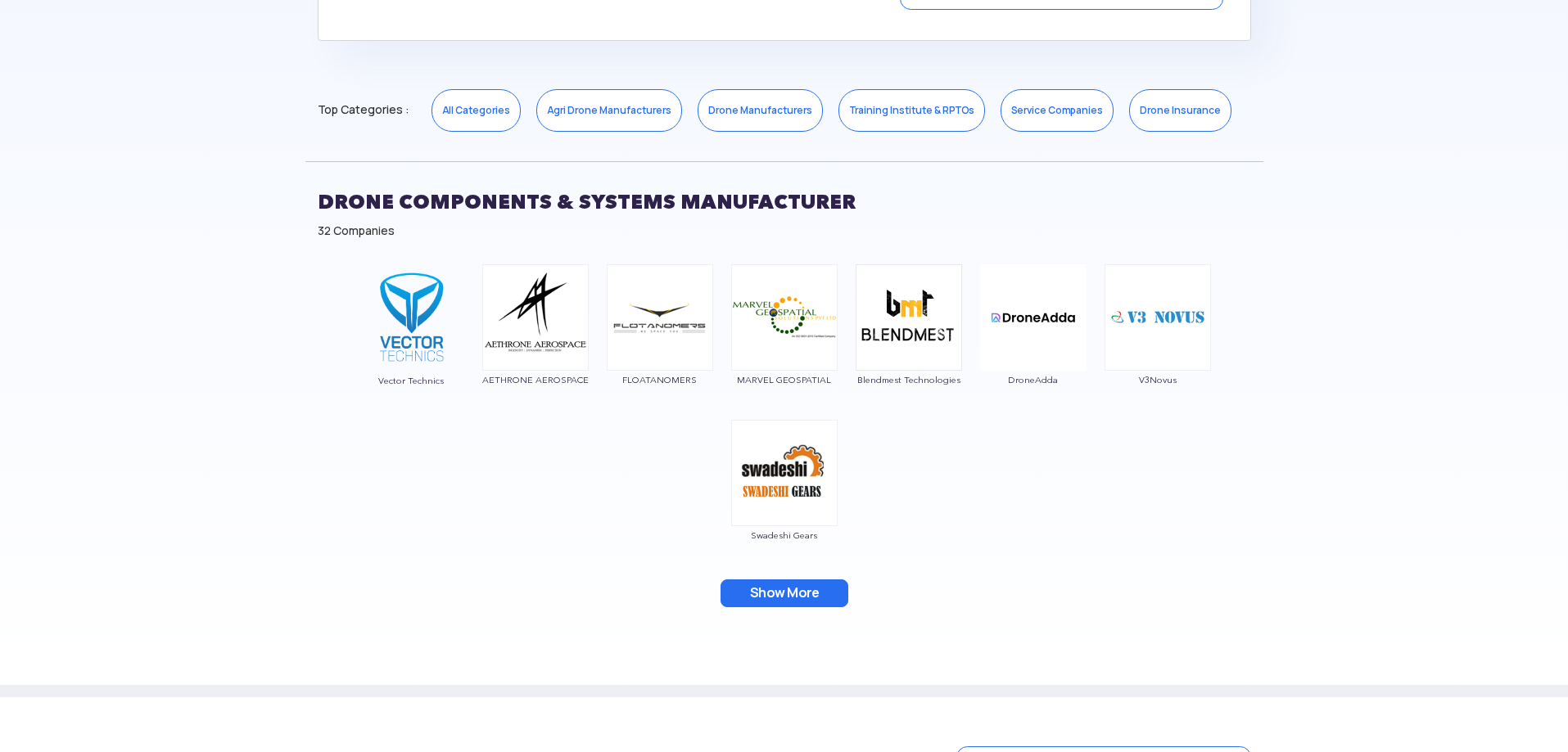
scroll to position [769, 0]
click at [802, 595] on button "Show More" at bounding box center [784, 592] width 127 height 28
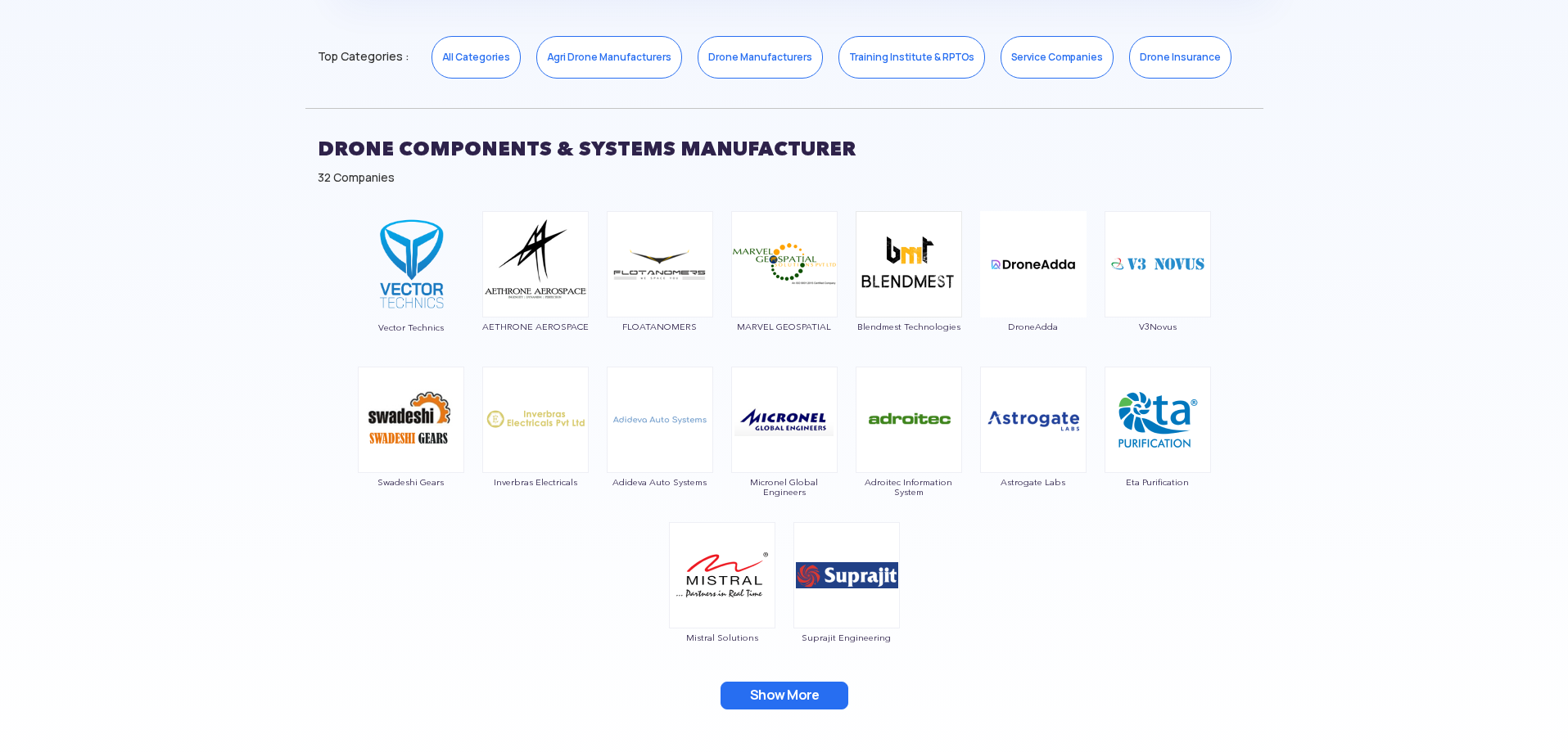
scroll to position [852, 0]
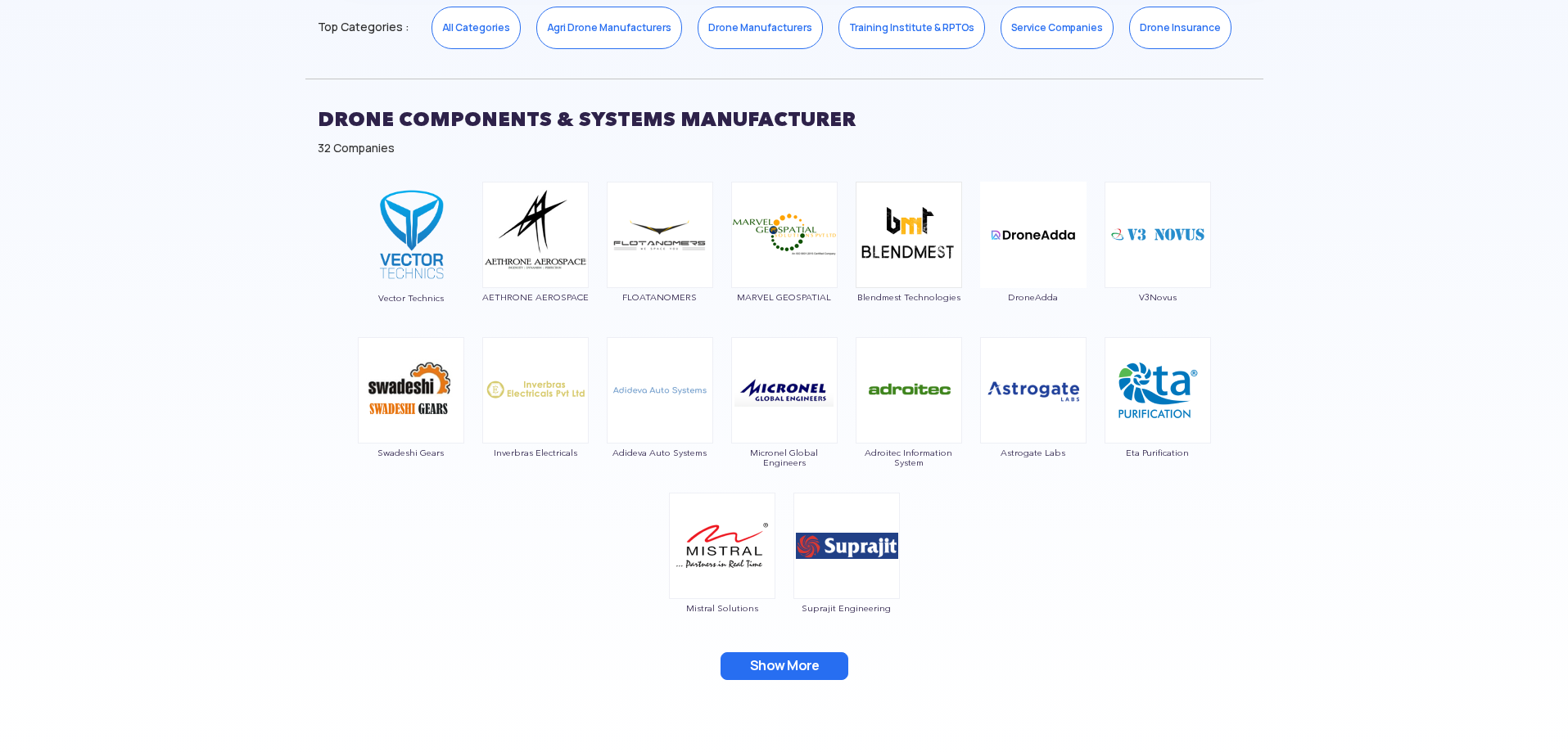
click at [783, 675] on button "Show More" at bounding box center [784, 666] width 127 height 28
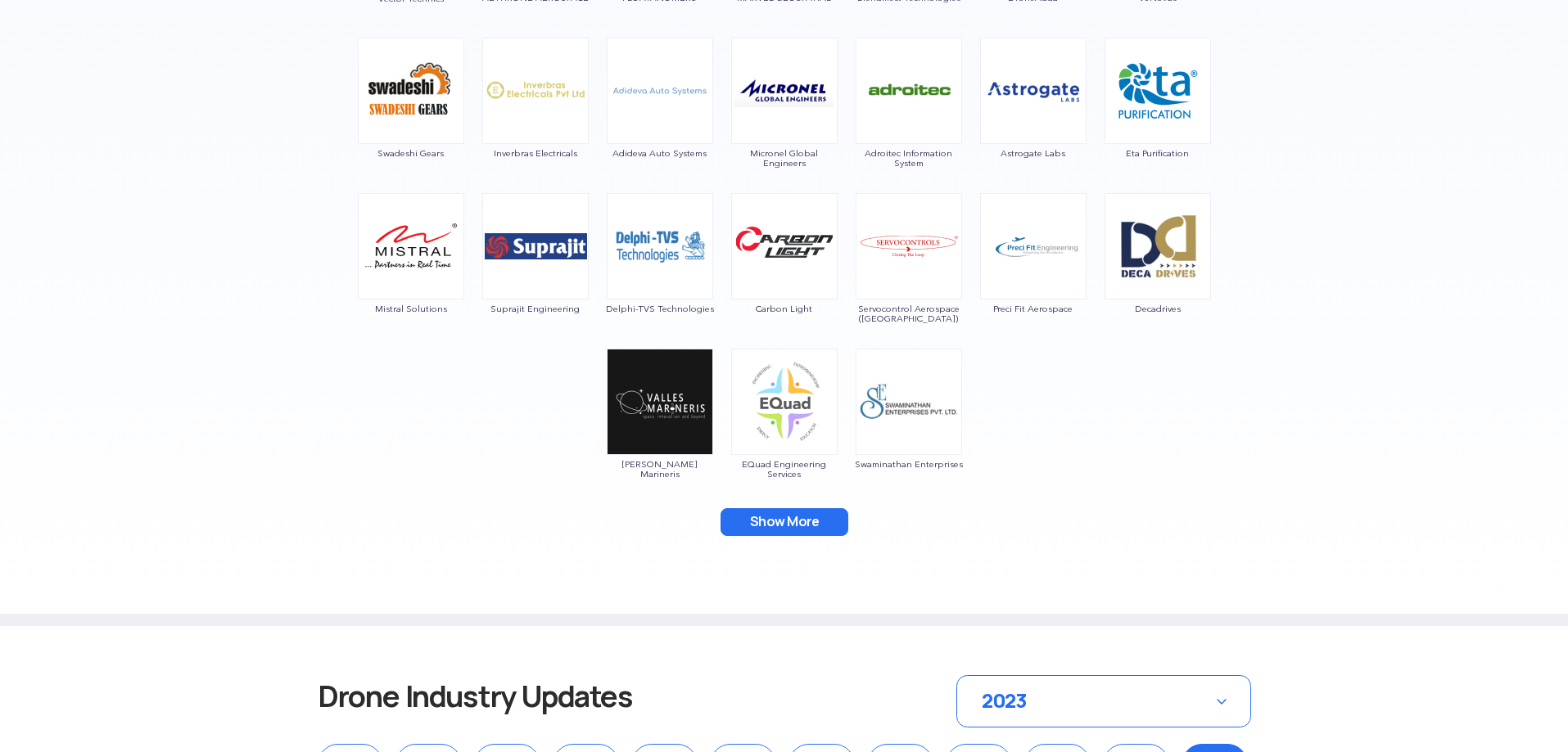
scroll to position [1179, 0]
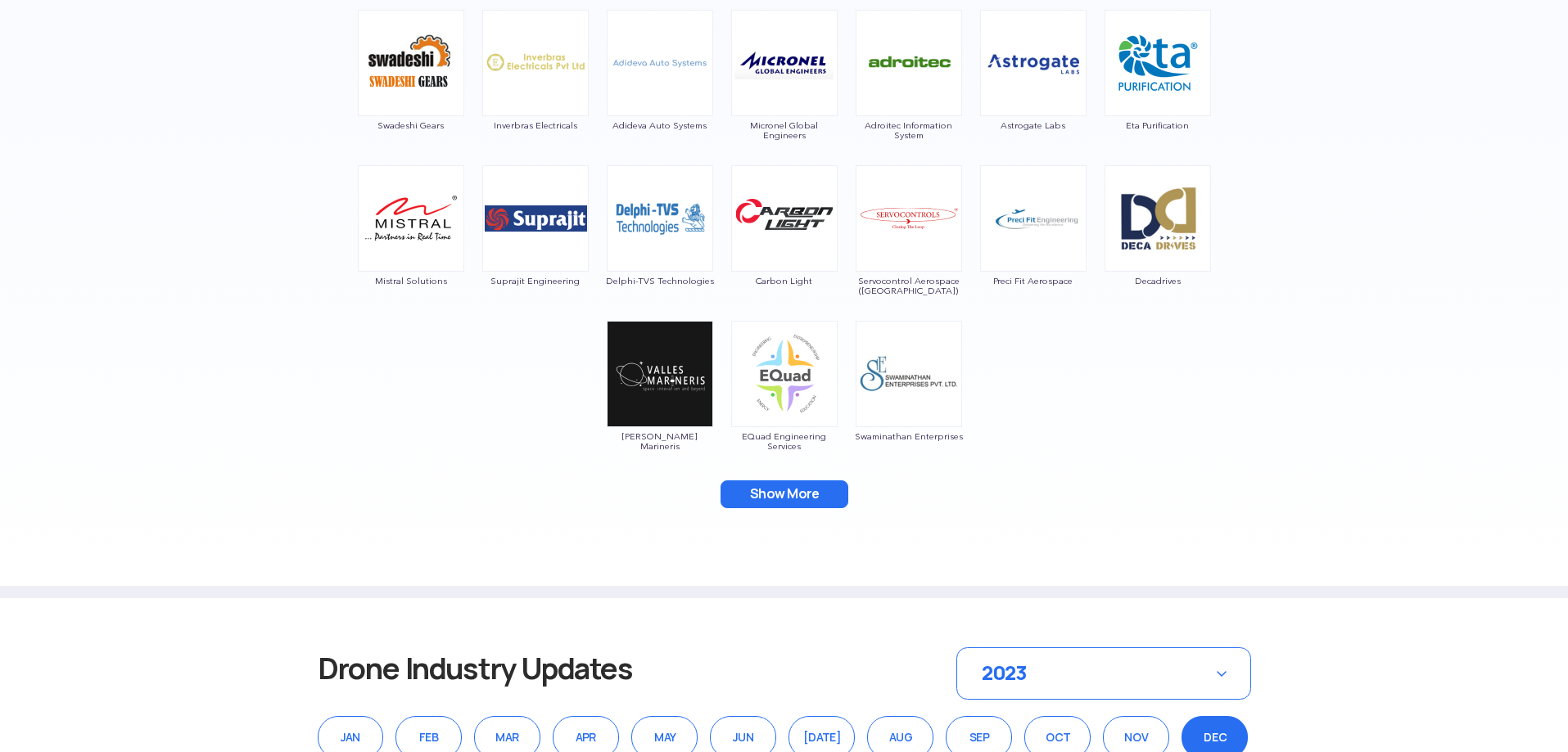
click at [828, 483] on button "Show More" at bounding box center [784, 494] width 127 height 28
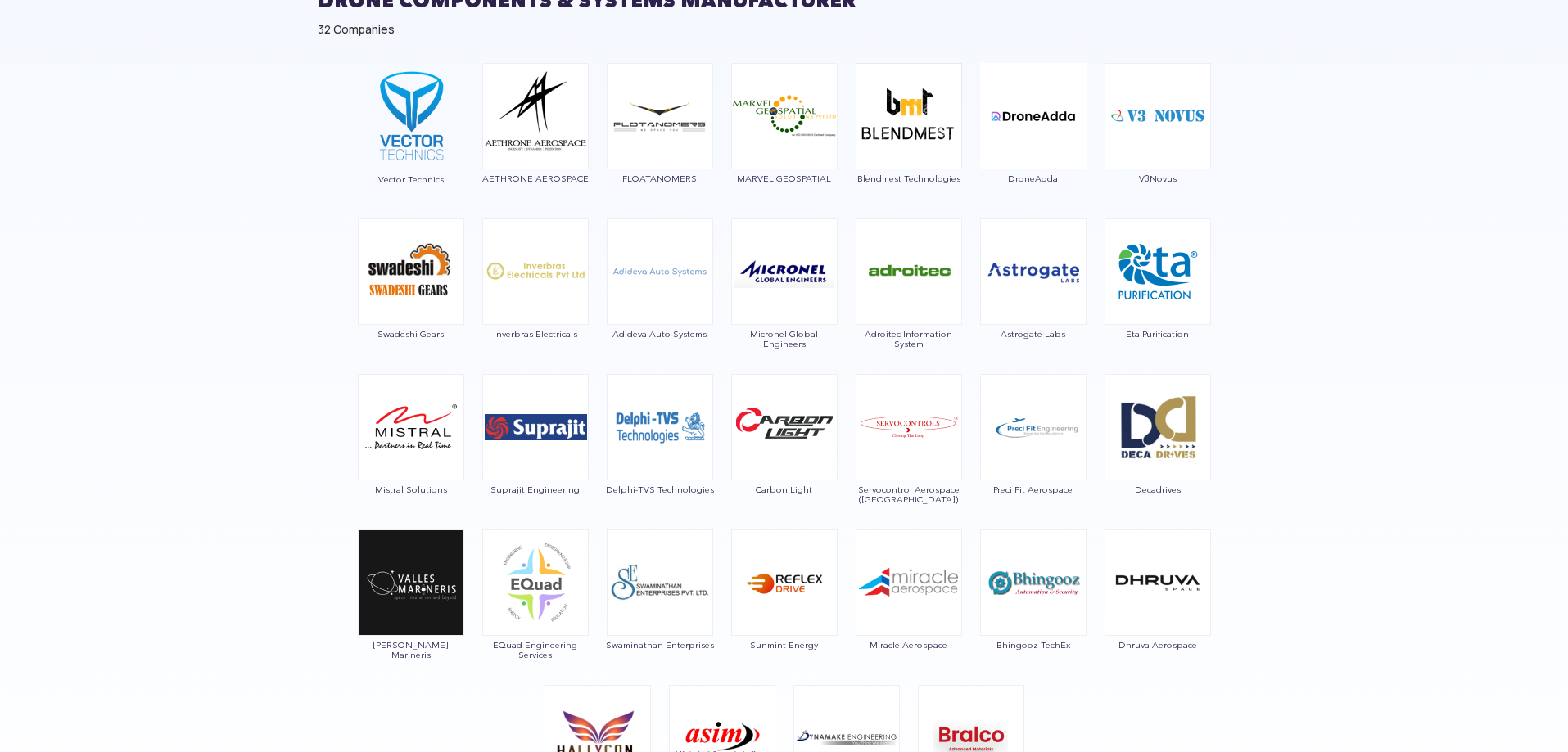
scroll to position [933, 0]
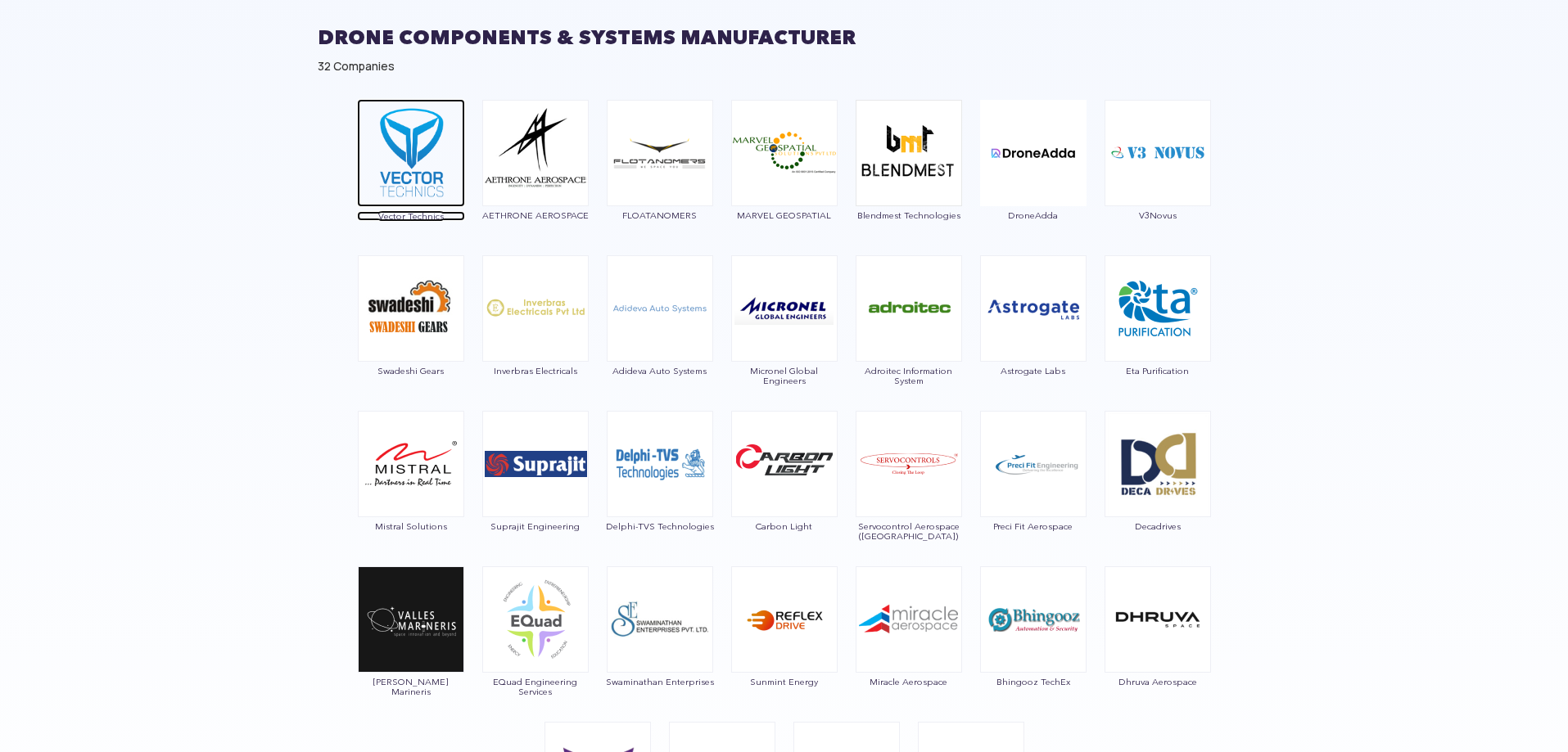
click at [421, 216] on span "Vector Technics" at bounding box center [411, 215] width 108 height 10
